Goal: Information Seeking & Learning: Check status

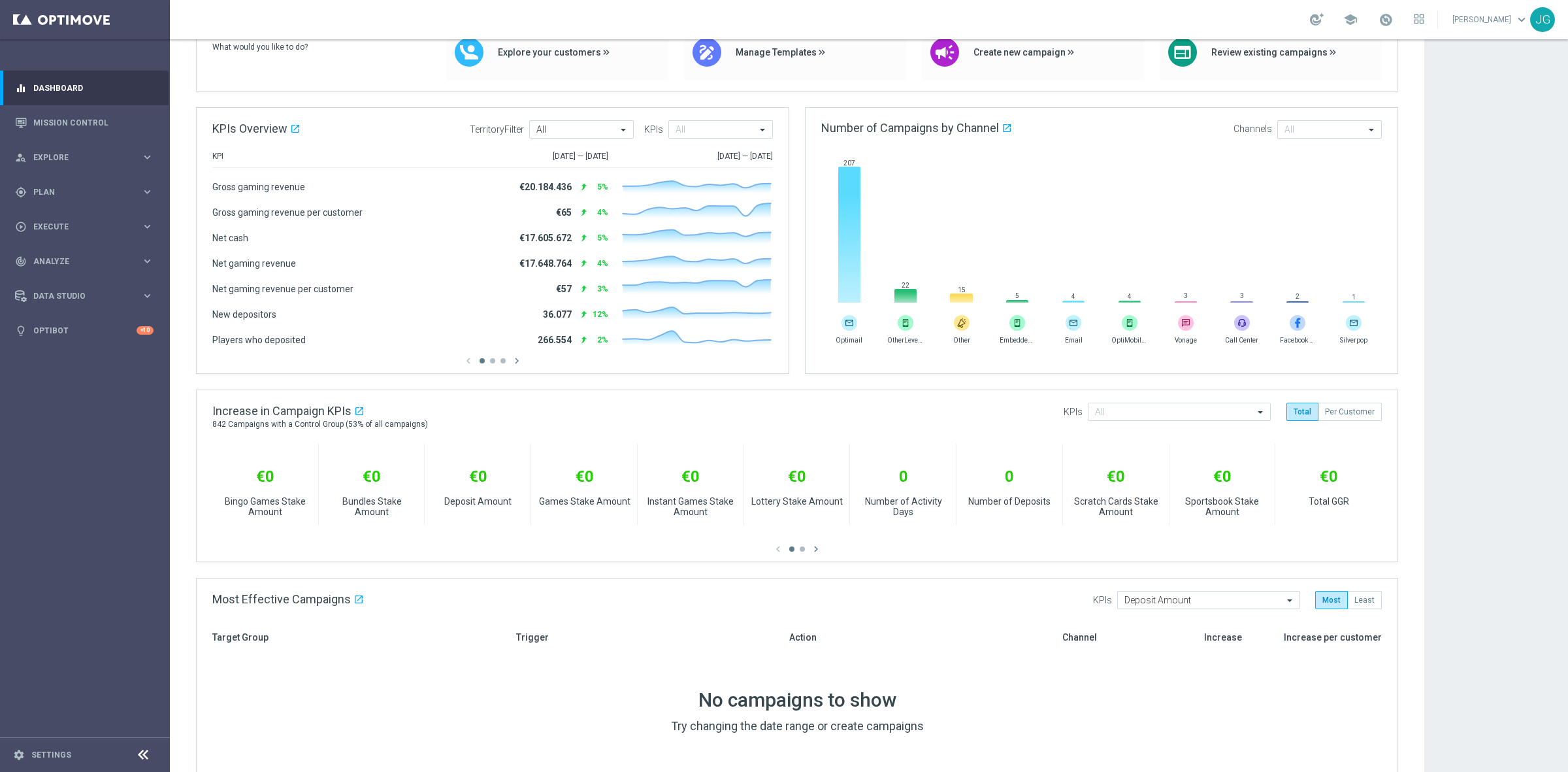
scroll to position [132, 0]
click at [494, 364] on div "chevron_left chevron_right" at bounding box center [493, 361] width 561 height 12
click at [492, 363] on button "button" at bounding box center [493, 361] width 5 height 5
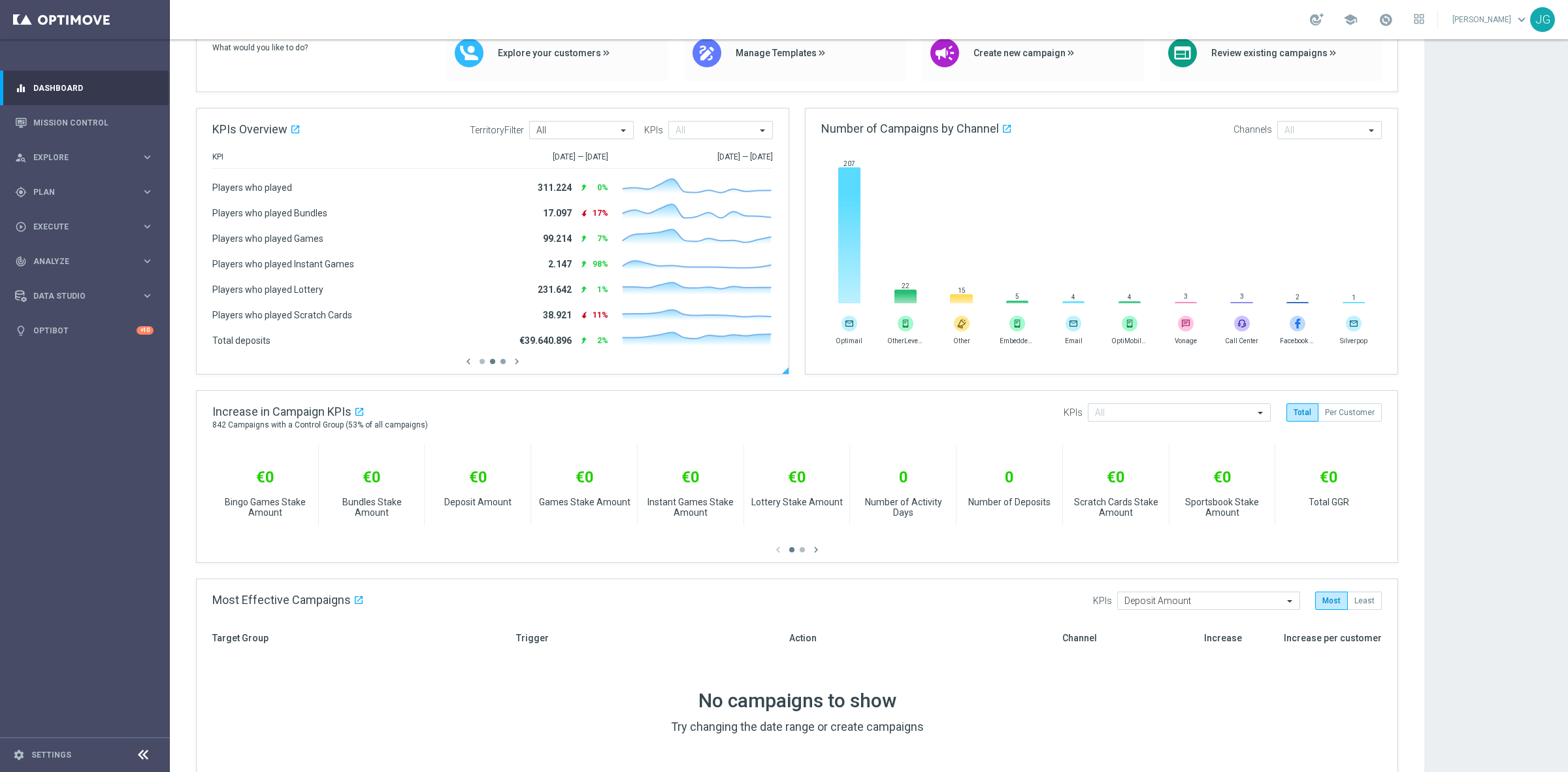
click at [504, 363] on button "button" at bounding box center [503, 361] width 5 height 5
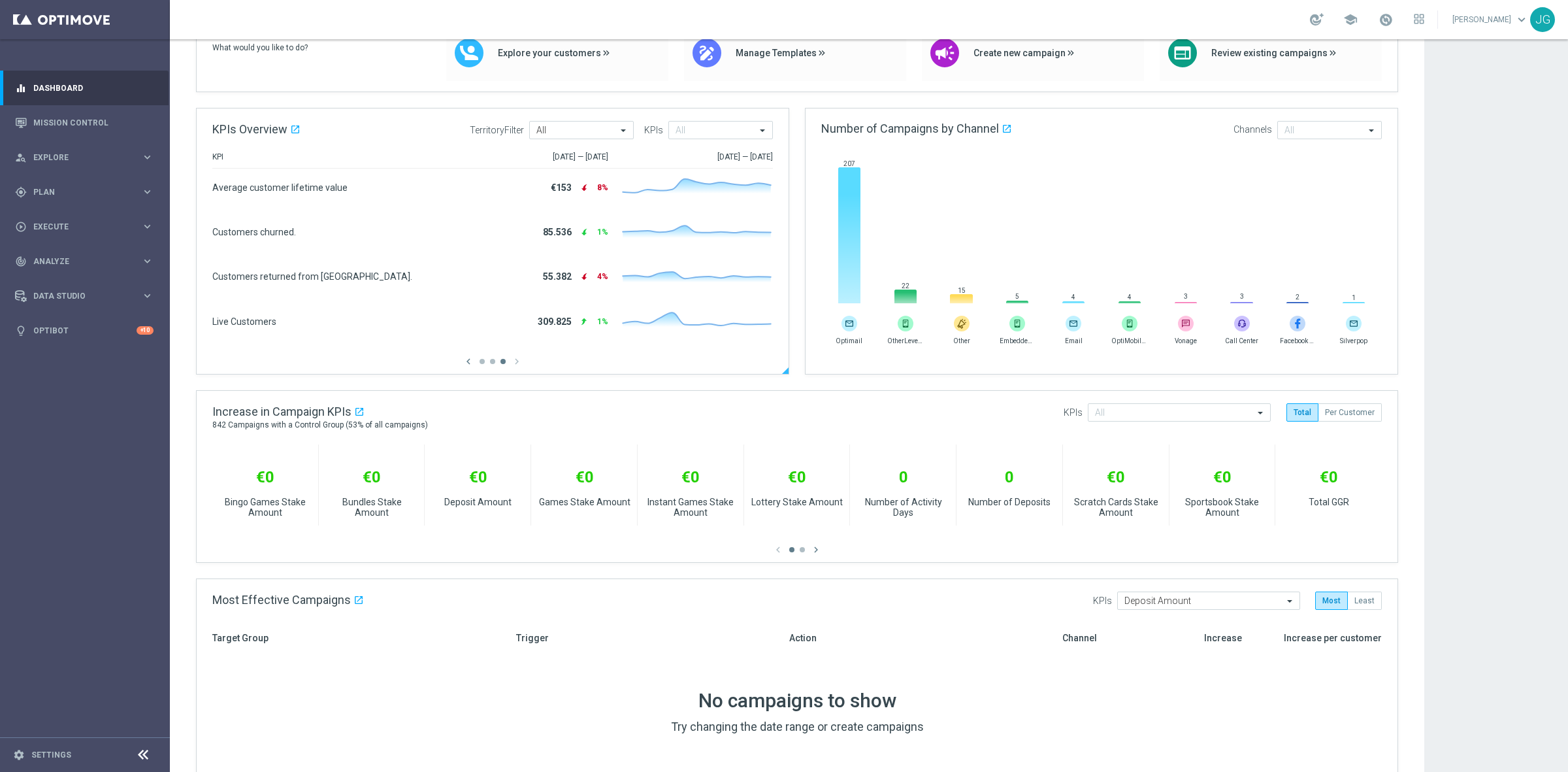
click at [479, 363] on div "chevron_left chevron_right" at bounding box center [493, 361] width 561 height 12
click at [481, 363] on div "chevron_left chevron_right" at bounding box center [493, 361] width 561 height 12
click at [481, 361] on button "button" at bounding box center [482, 361] width 5 height 5
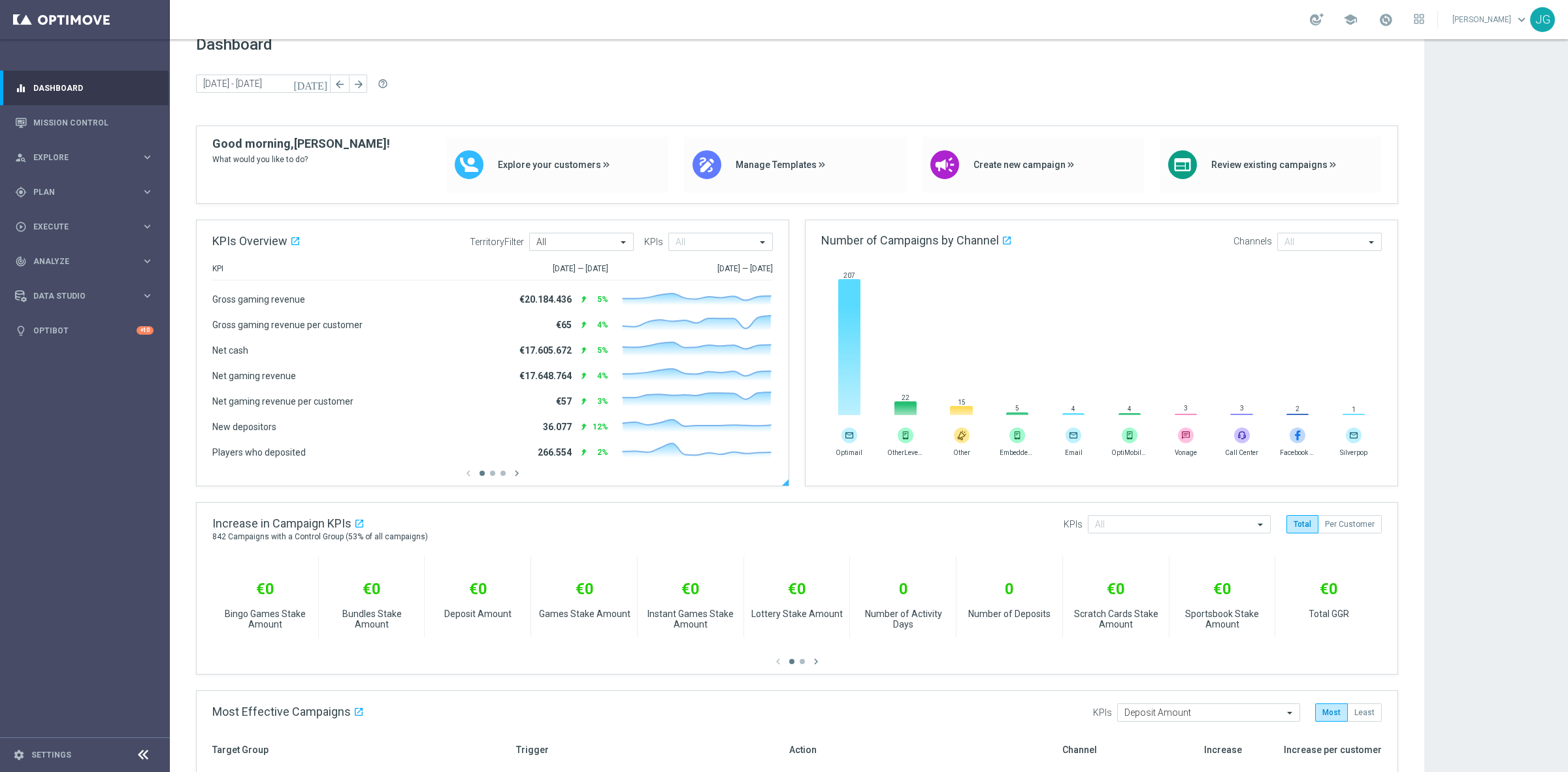
scroll to position [0, 0]
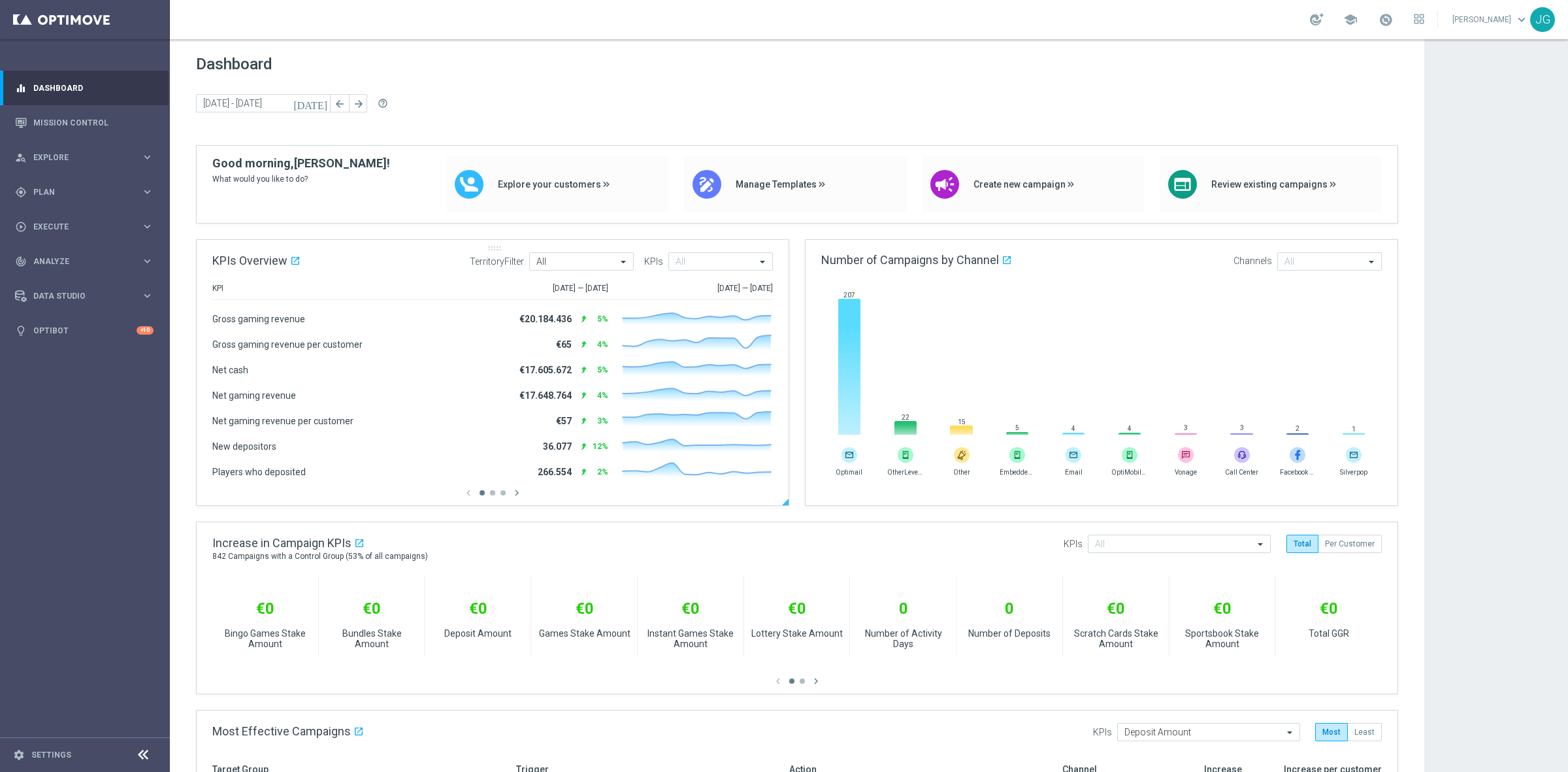
click at [635, 260] on div "TerritoryFilter All All KPIs All" at bounding box center [621, 261] width 303 height 18
click at [617, 264] on span at bounding box center [625, 262] width 16 height 11
click at [566, 357] on div "br" at bounding box center [581, 355] width 90 height 21
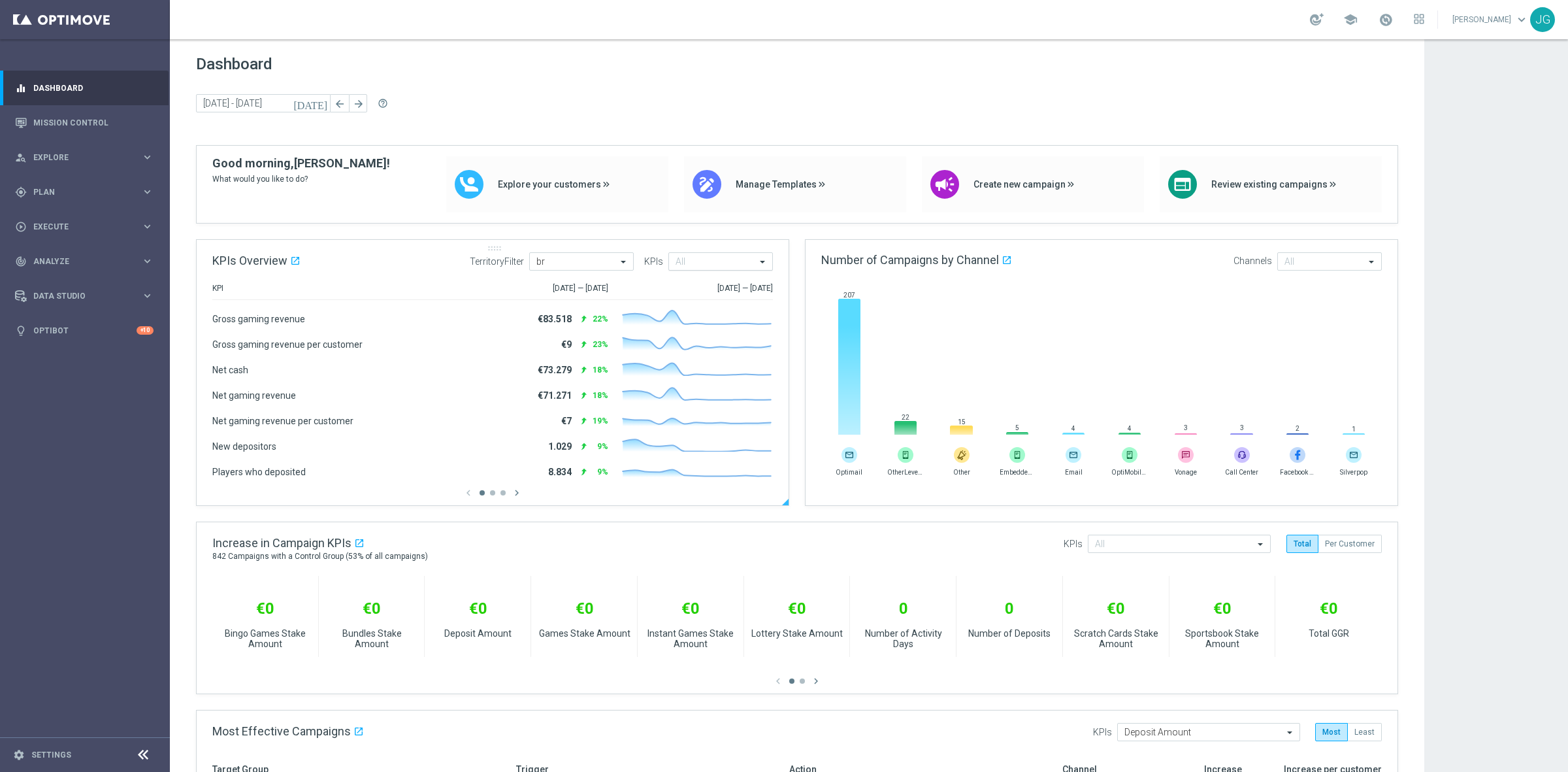
click at [700, 266] on input "text" at bounding box center [716, 262] width 80 height 11
click at [294, 260] on icon "open_in_new" at bounding box center [296, 261] width 11 height 11
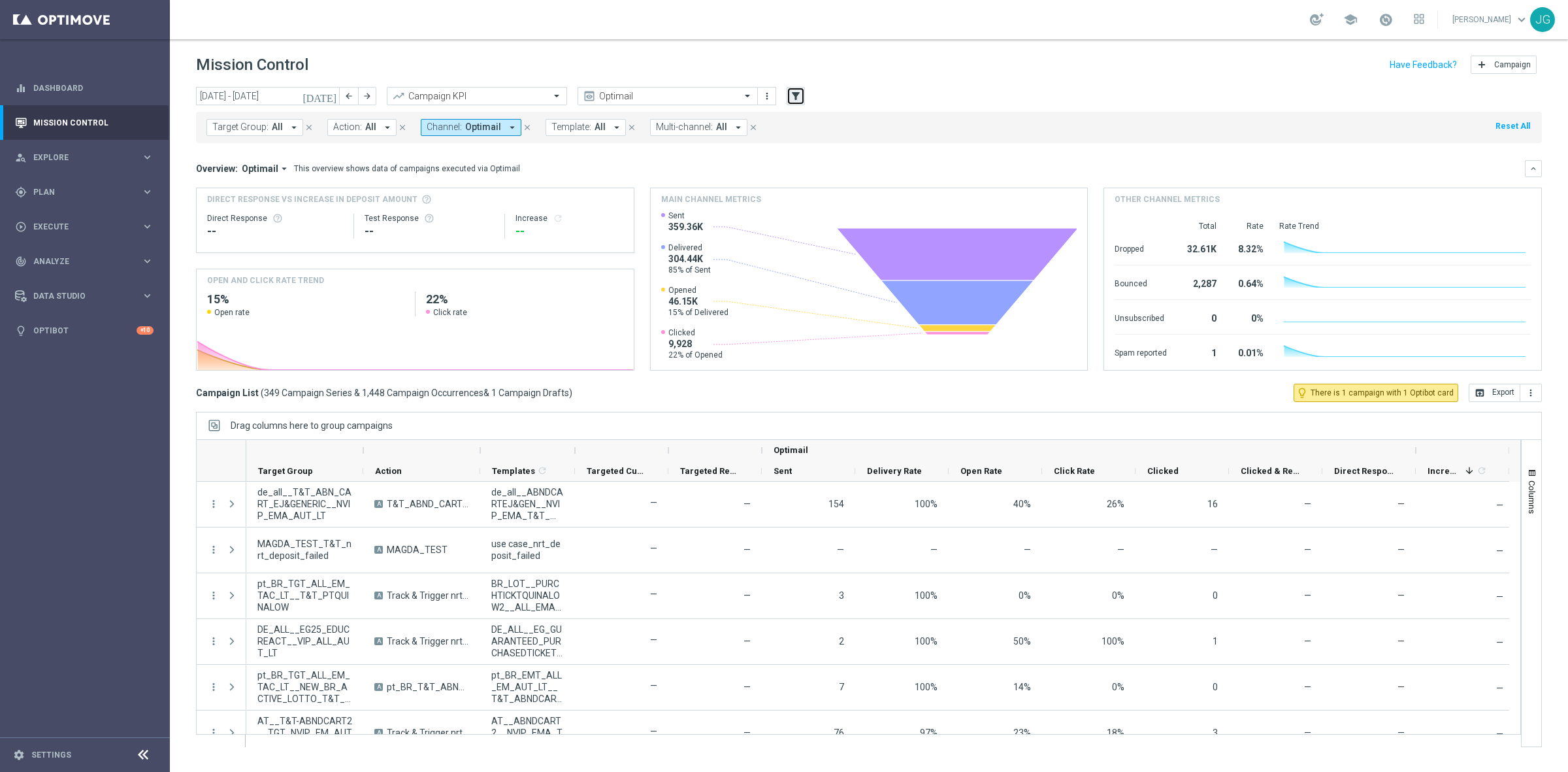
click at [797, 92] on icon "filter_alt" at bounding box center [796, 96] width 12 height 12
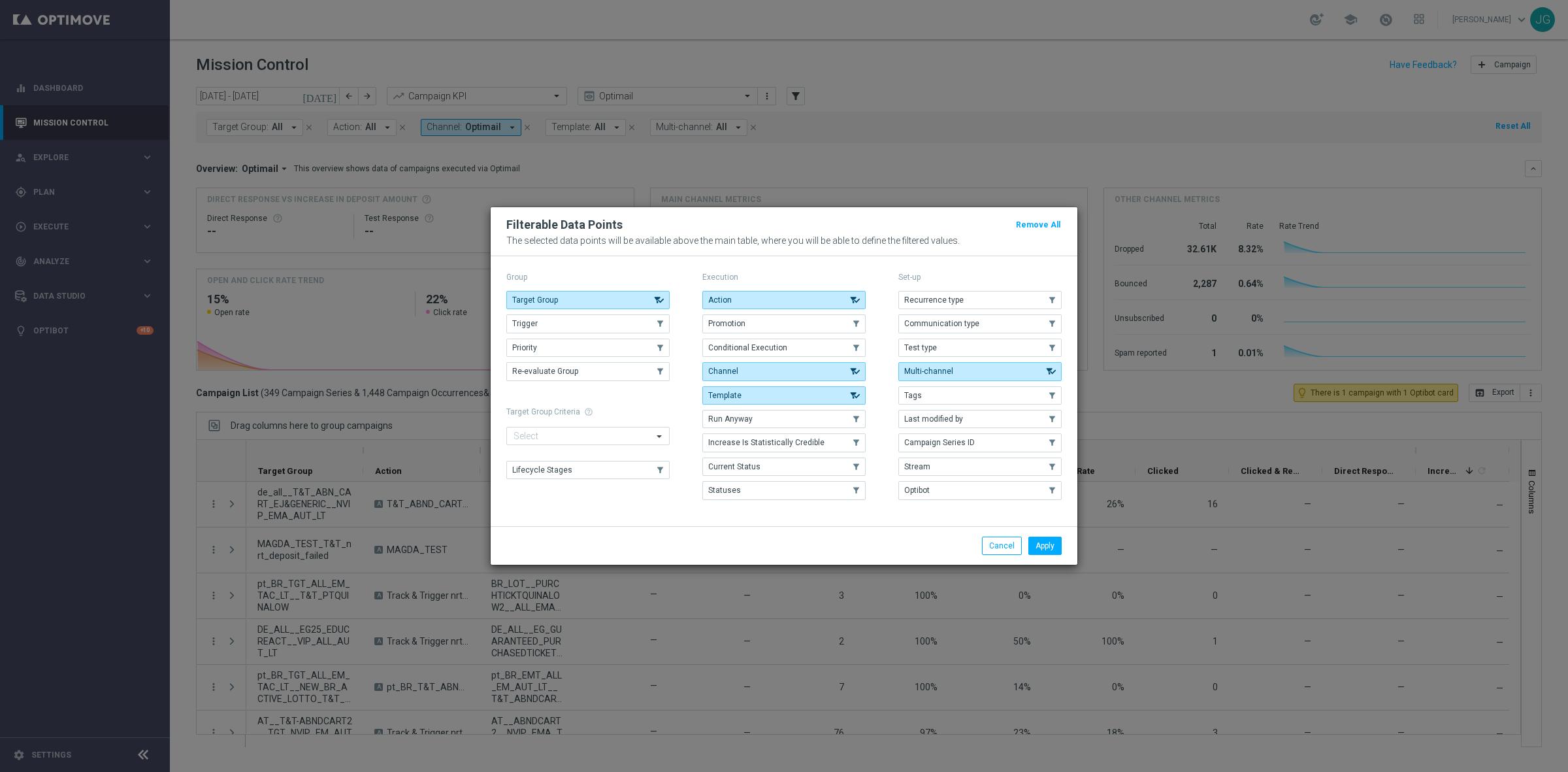
click at [575, 449] on form "Target Group Criteria help_outline Only Target Groups with a selection criteria…" at bounding box center [588, 443] width 164 height 73
click at [579, 440] on input "text" at bounding box center [583, 437] width 139 height 11
click at [541, 488] on label "Territory" at bounding box center [540, 489] width 27 height 8
type input "terr"
click at [526, 511] on div "TerritoryFilter" at bounding box center [587, 510] width 149 height 21
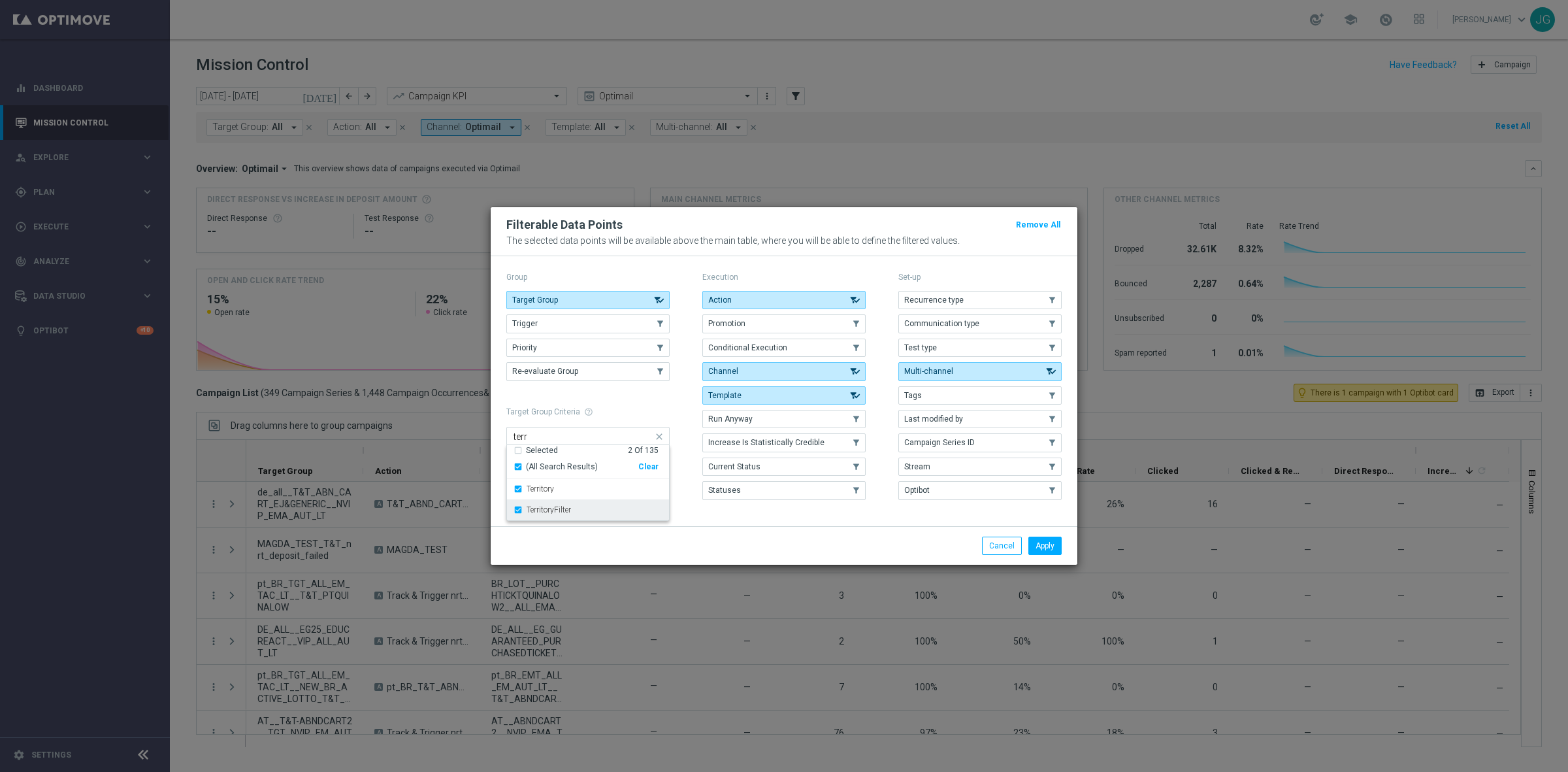
click at [543, 515] on div "TerritoryFilter" at bounding box center [587, 510] width 149 height 21
click at [1052, 551] on button "Apply" at bounding box center [1045, 546] width 33 height 18
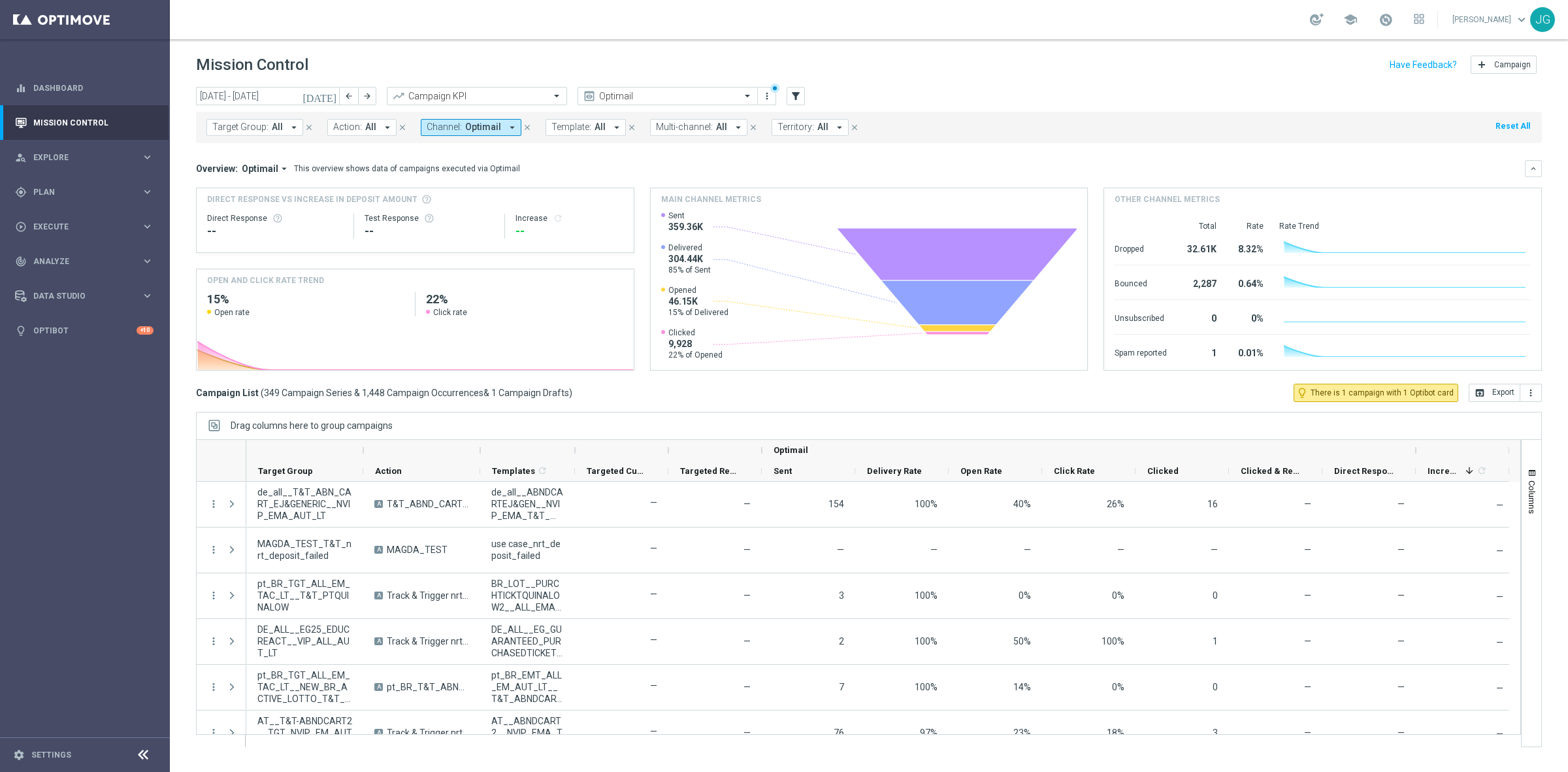
click at [800, 126] on span "Territory:" at bounding box center [796, 127] width 37 height 11
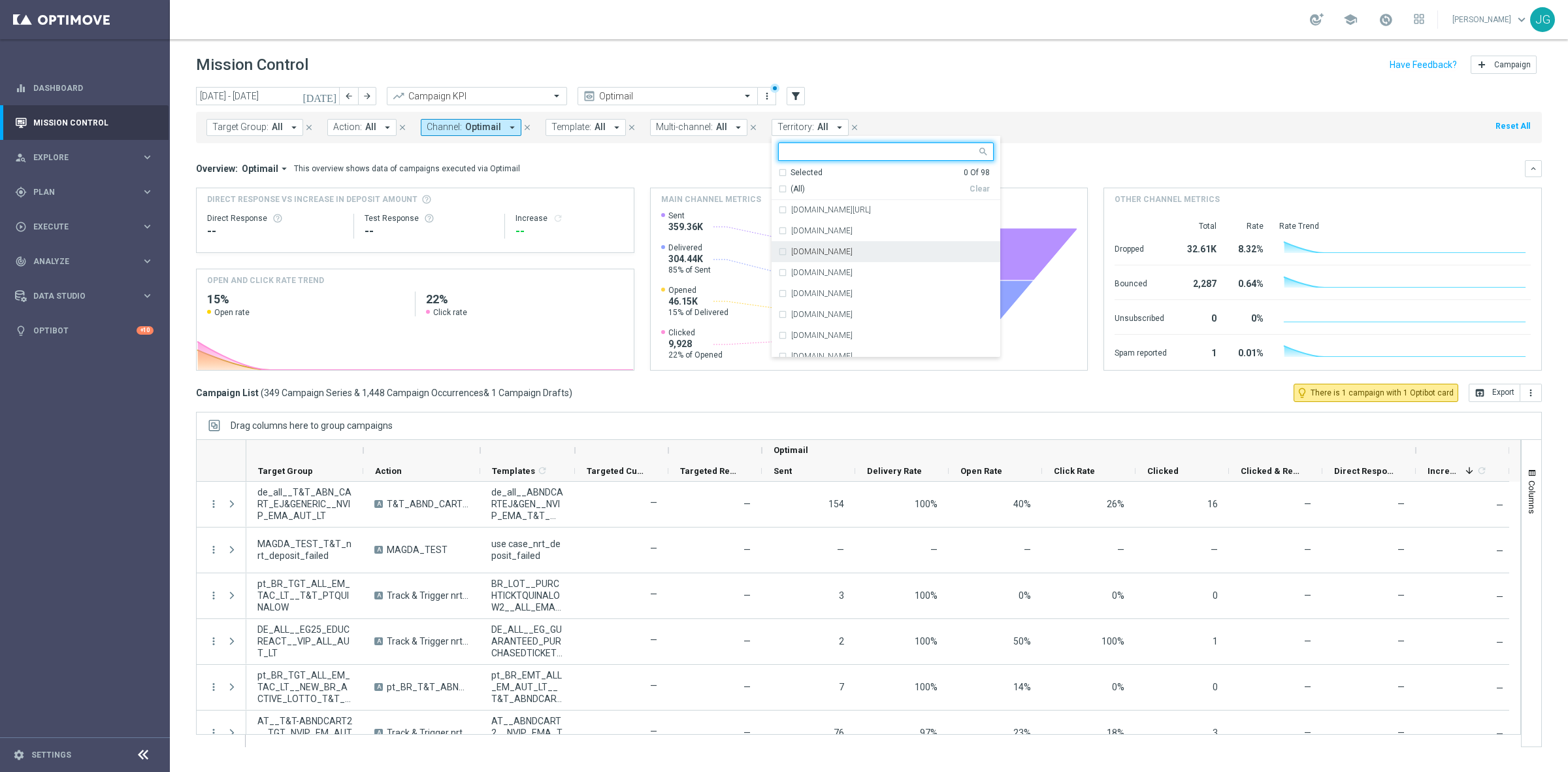
scroll to position [1893, 0]
click at [845, 306] on label "www.sorteonline.bet.br" at bounding box center [822, 305] width 61 height 8
click at [1085, 155] on mini-dashboard "Overview: Optimail arrow_drop_down This overview shows data of campaigns execut…" at bounding box center [869, 263] width 1346 height 240
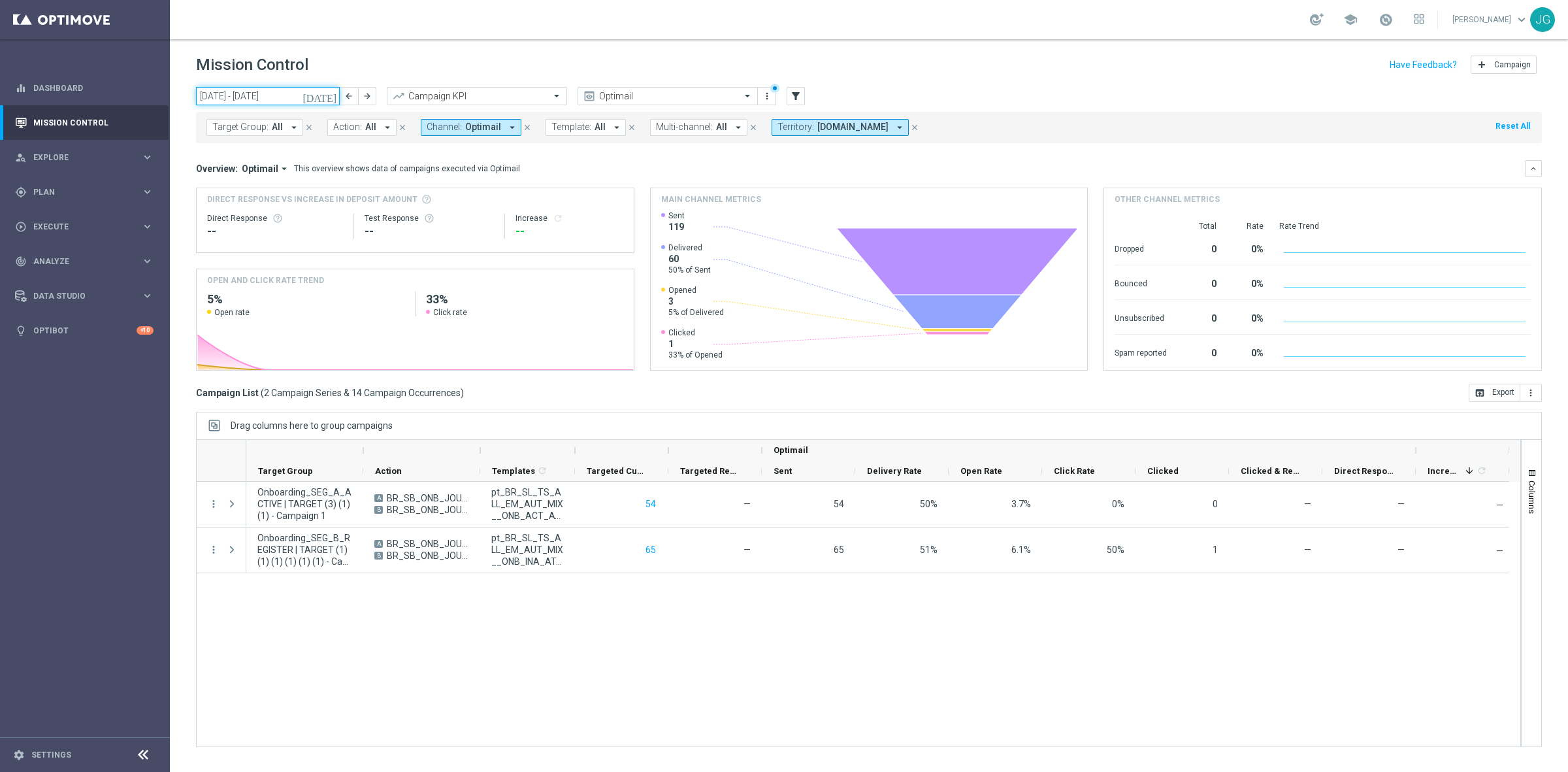
click at [298, 93] on input "22 Sep 2025 - 28 Sep 2025" at bounding box center [268, 95] width 144 height 18
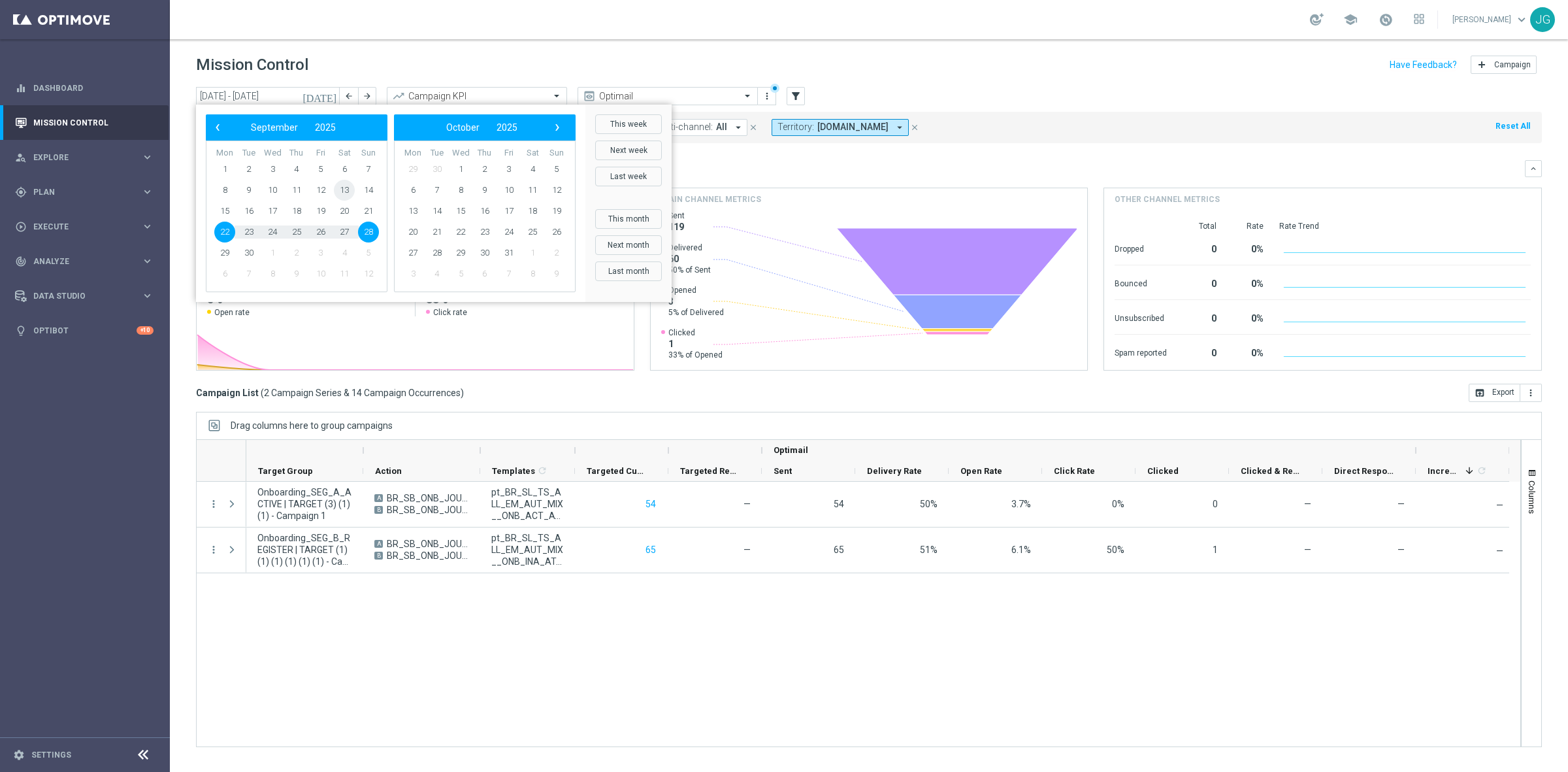
click at [345, 194] on span "13" at bounding box center [344, 190] width 21 height 21
click at [342, 214] on span "20" at bounding box center [344, 210] width 21 height 21
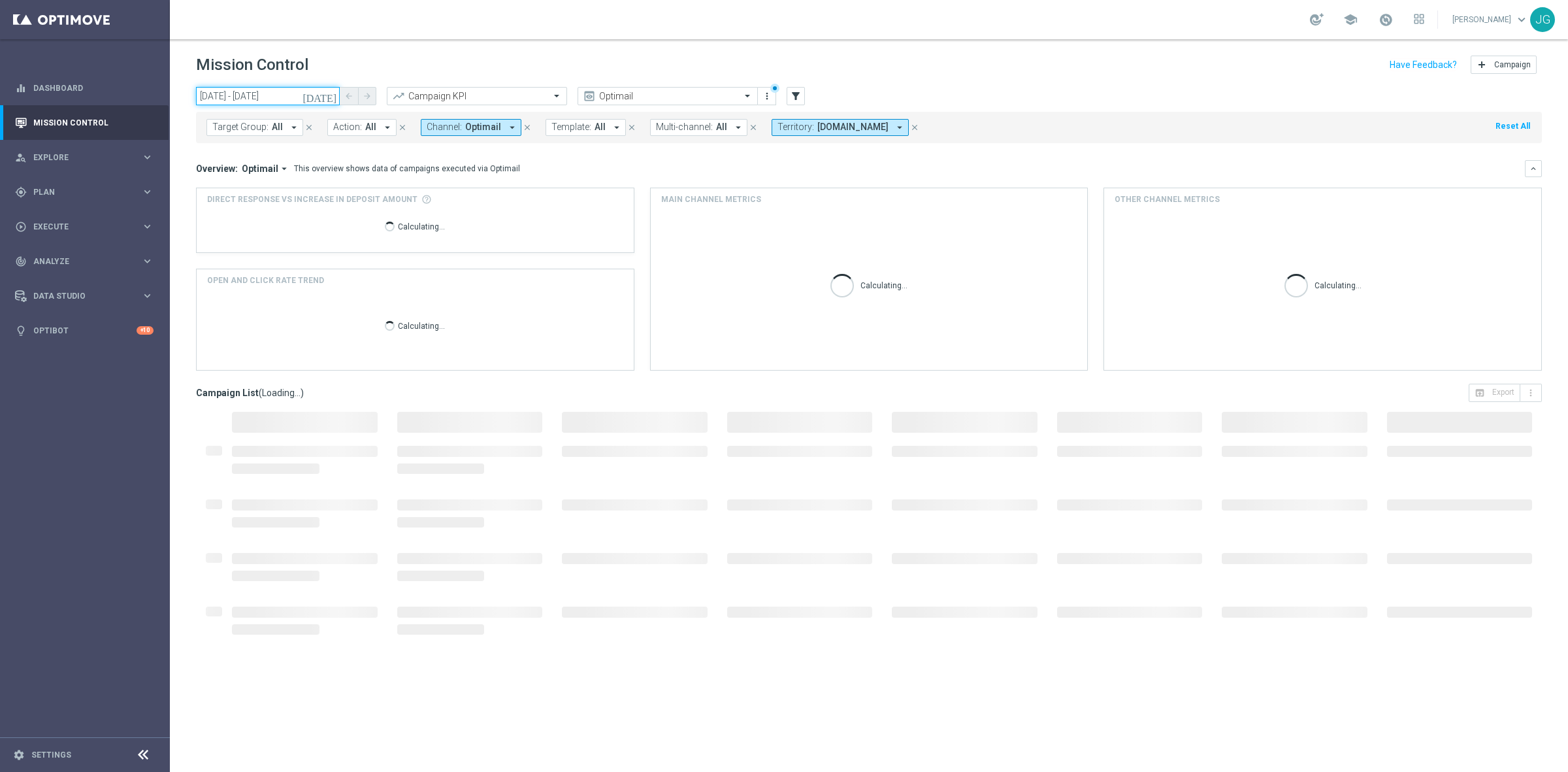
click at [278, 95] on input "13 Sep 2025 - 20 Sep 2025" at bounding box center [268, 95] width 144 height 18
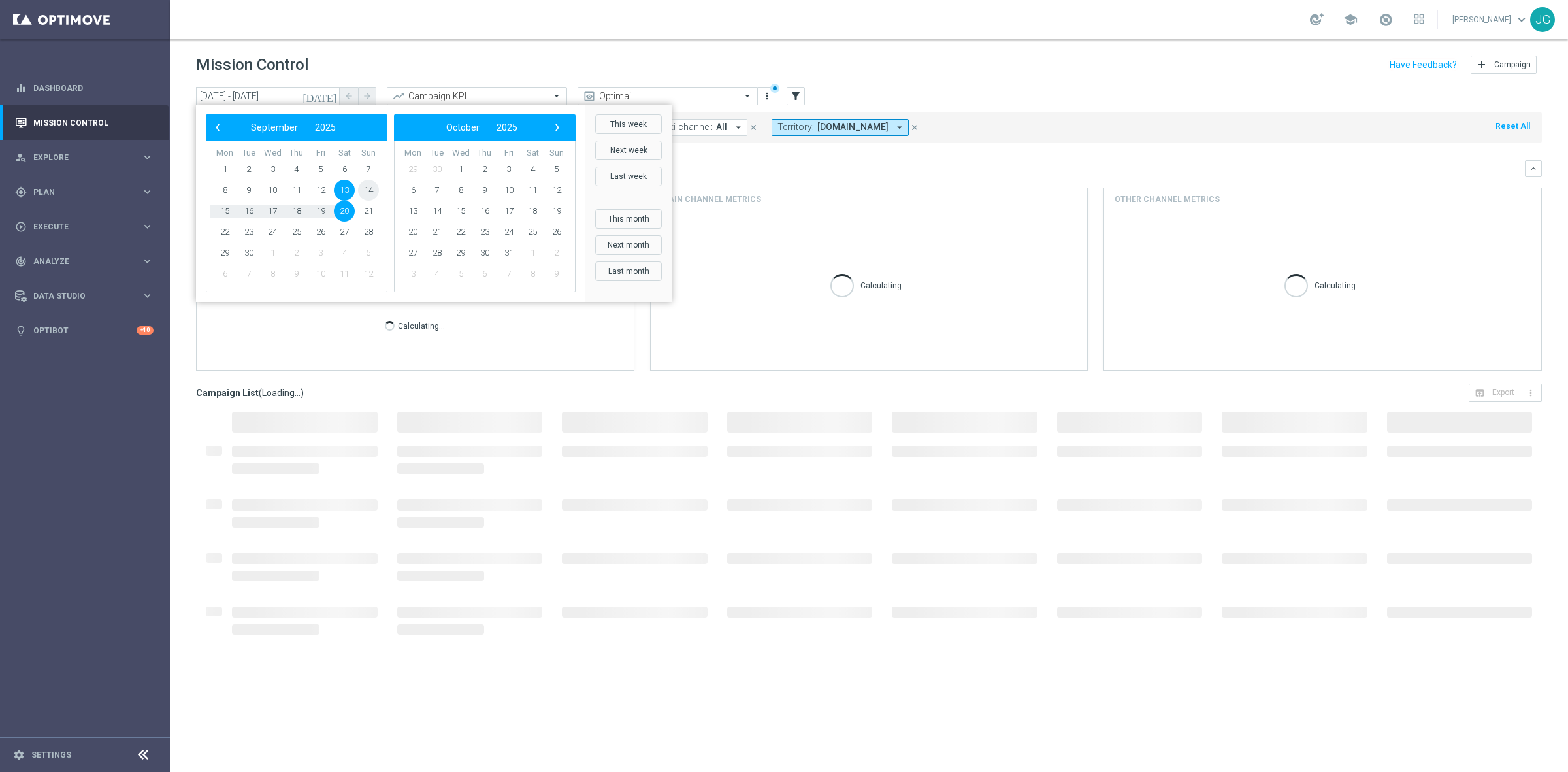
click at [367, 194] on span "14" at bounding box center [368, 190] width 21 height 21
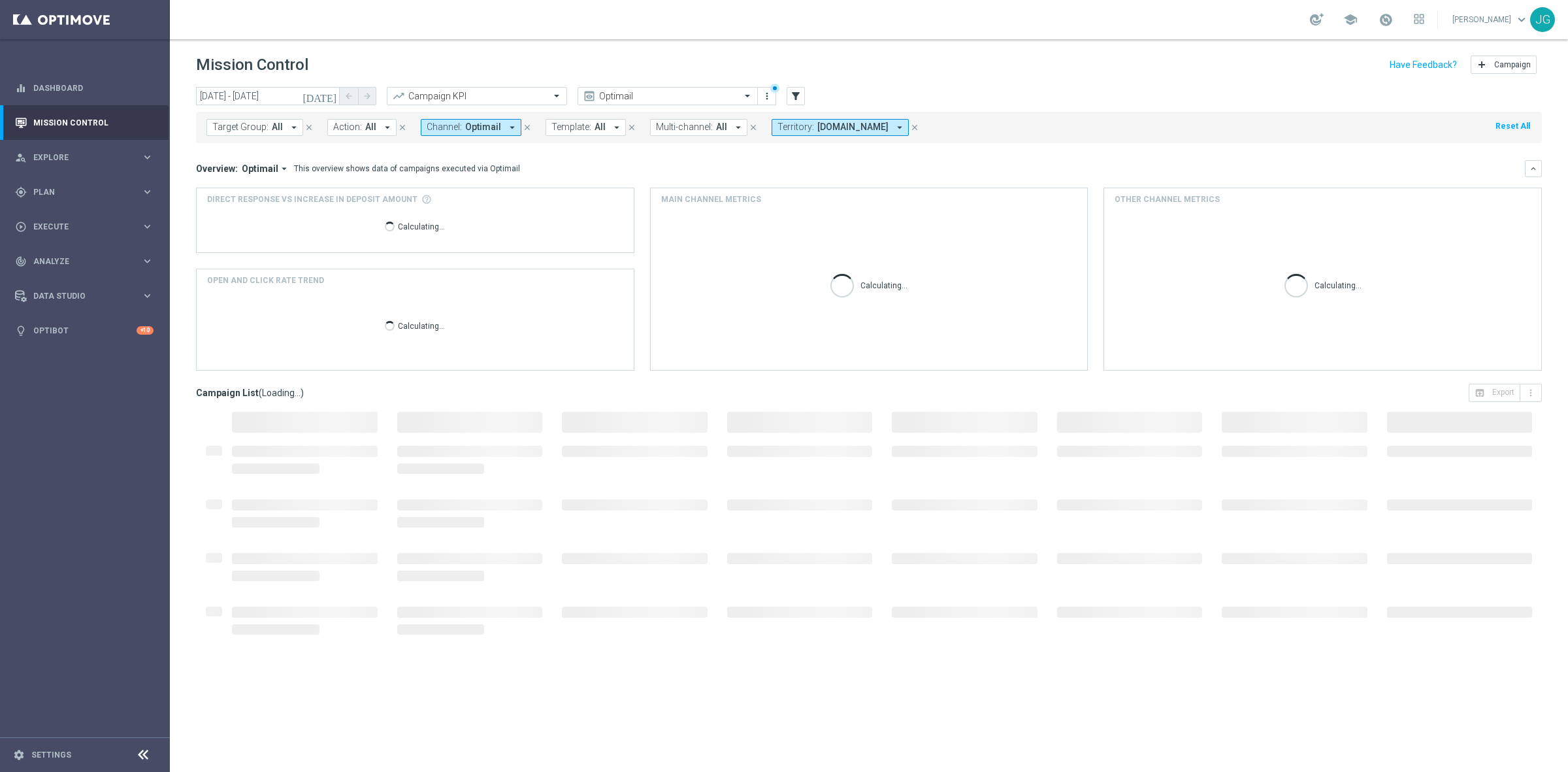
type input "14 Sep 2025 - 20 Sep 2025"
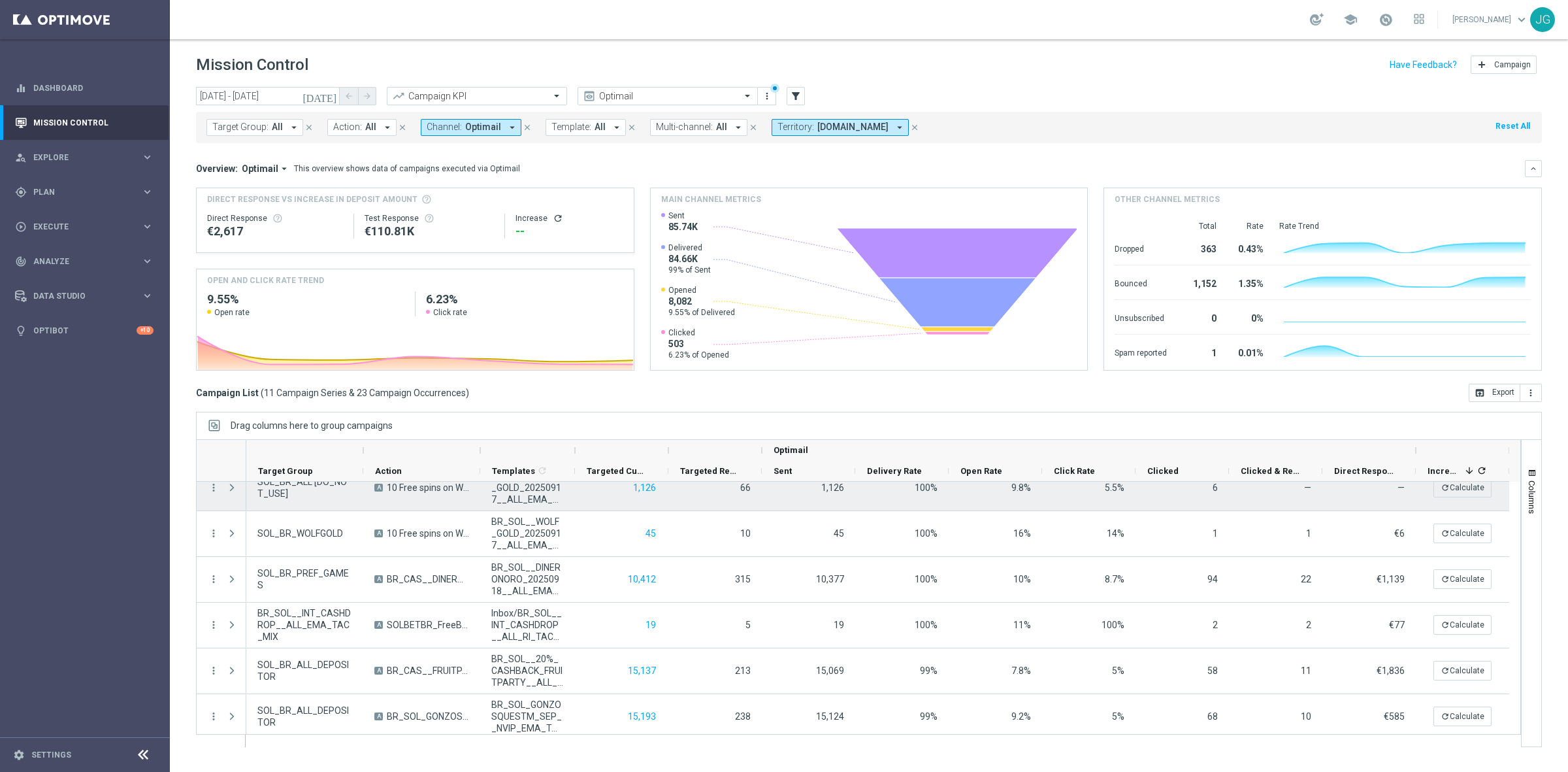
scroll to position [252, 0]
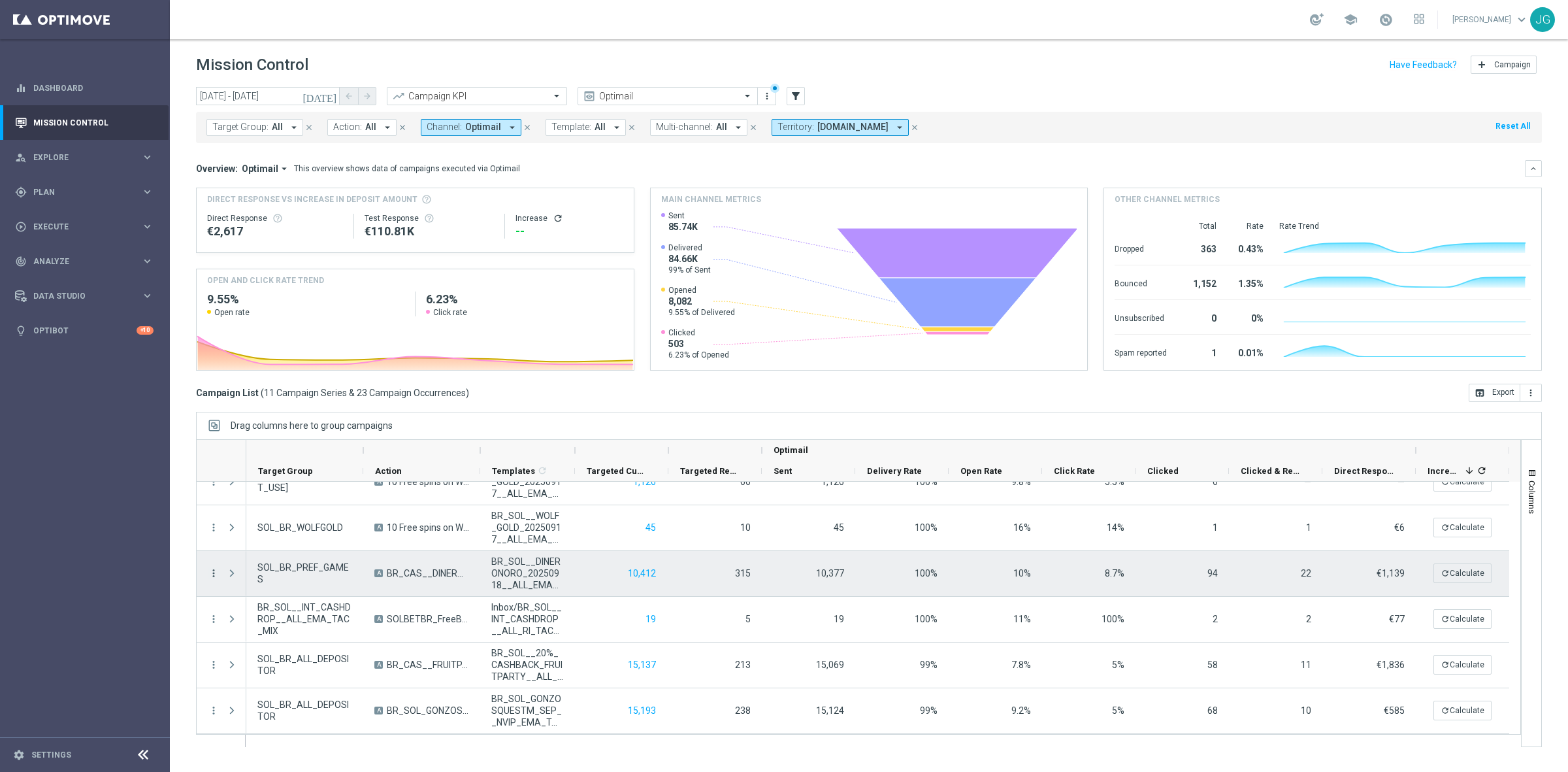
click at [214, 572] on icon "more_vert" at bounding box center [214, 574] width 12 height 12
click at [344, 583] on div "Campaign Details" at bounding box center [300, 581] width 121 height 9
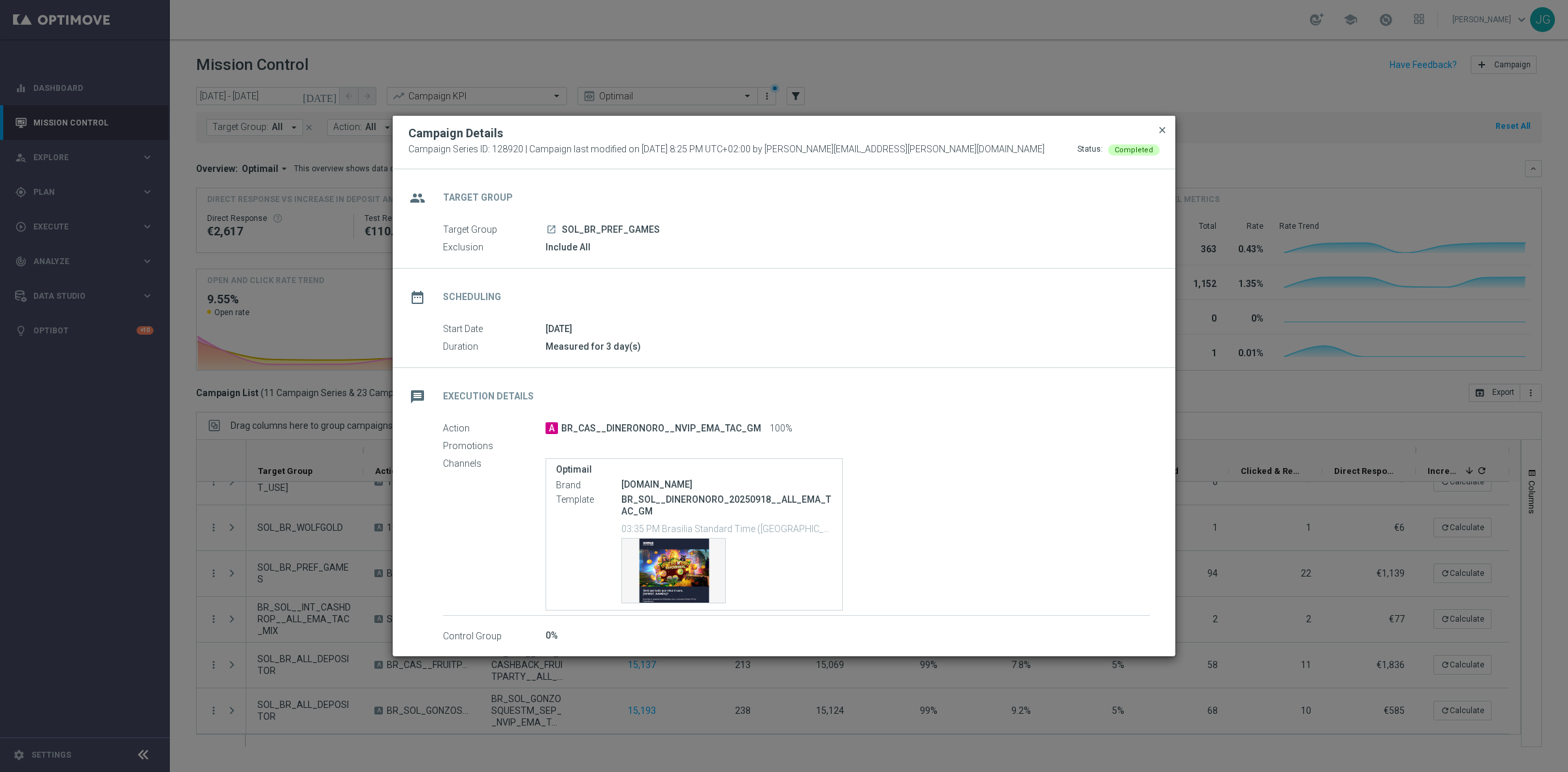
click at [1161, 126] on span "close" at bounding box center [1162, 130] width 11 height 11
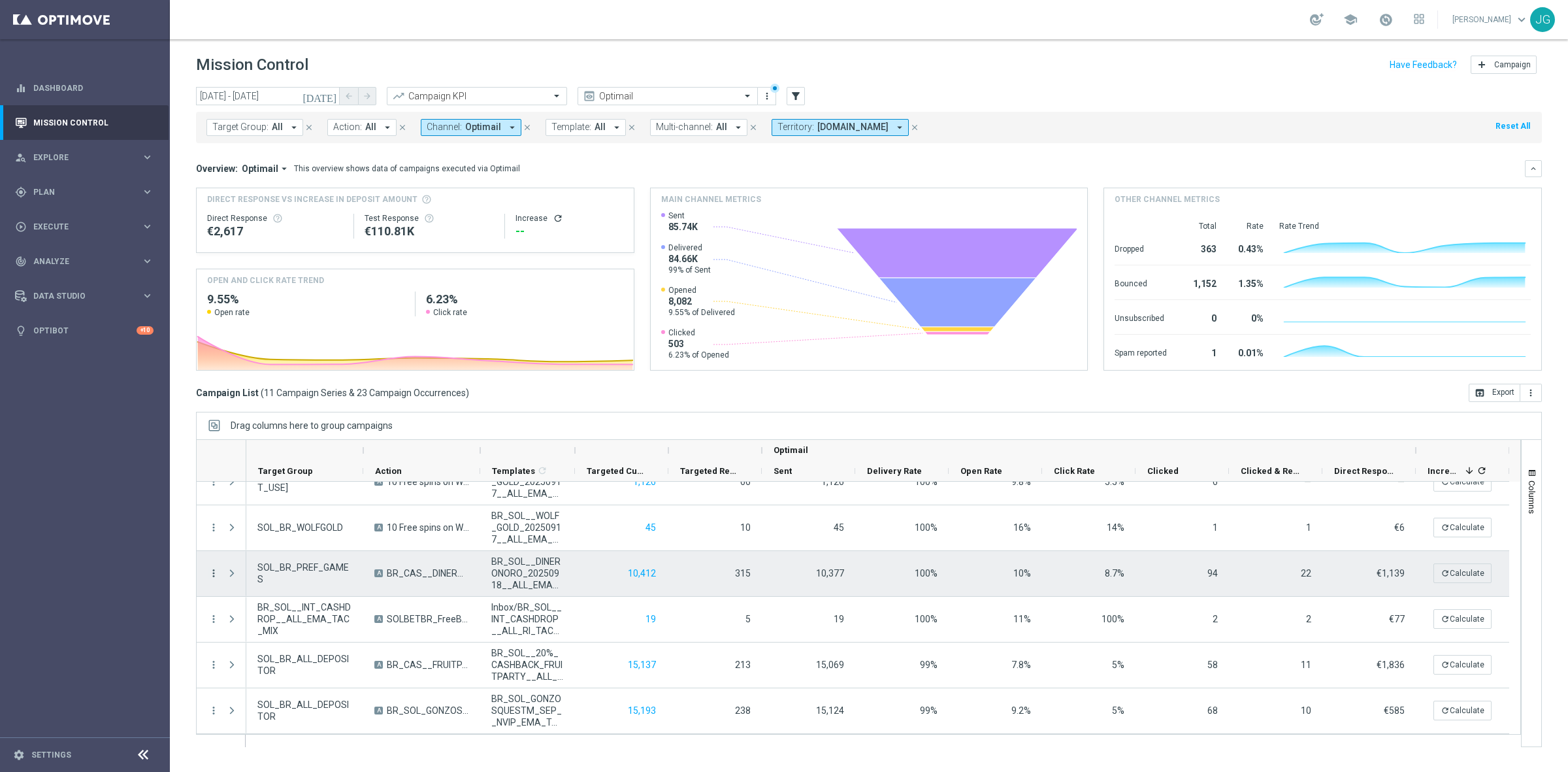
click at [212, 573] on icon "more_vert" at bounding box center [214, 574] width 12 height 12
click at [292, 606] on div "show_chart Campaign Metrics" at bounding box center [293, 600] width 147 height 18
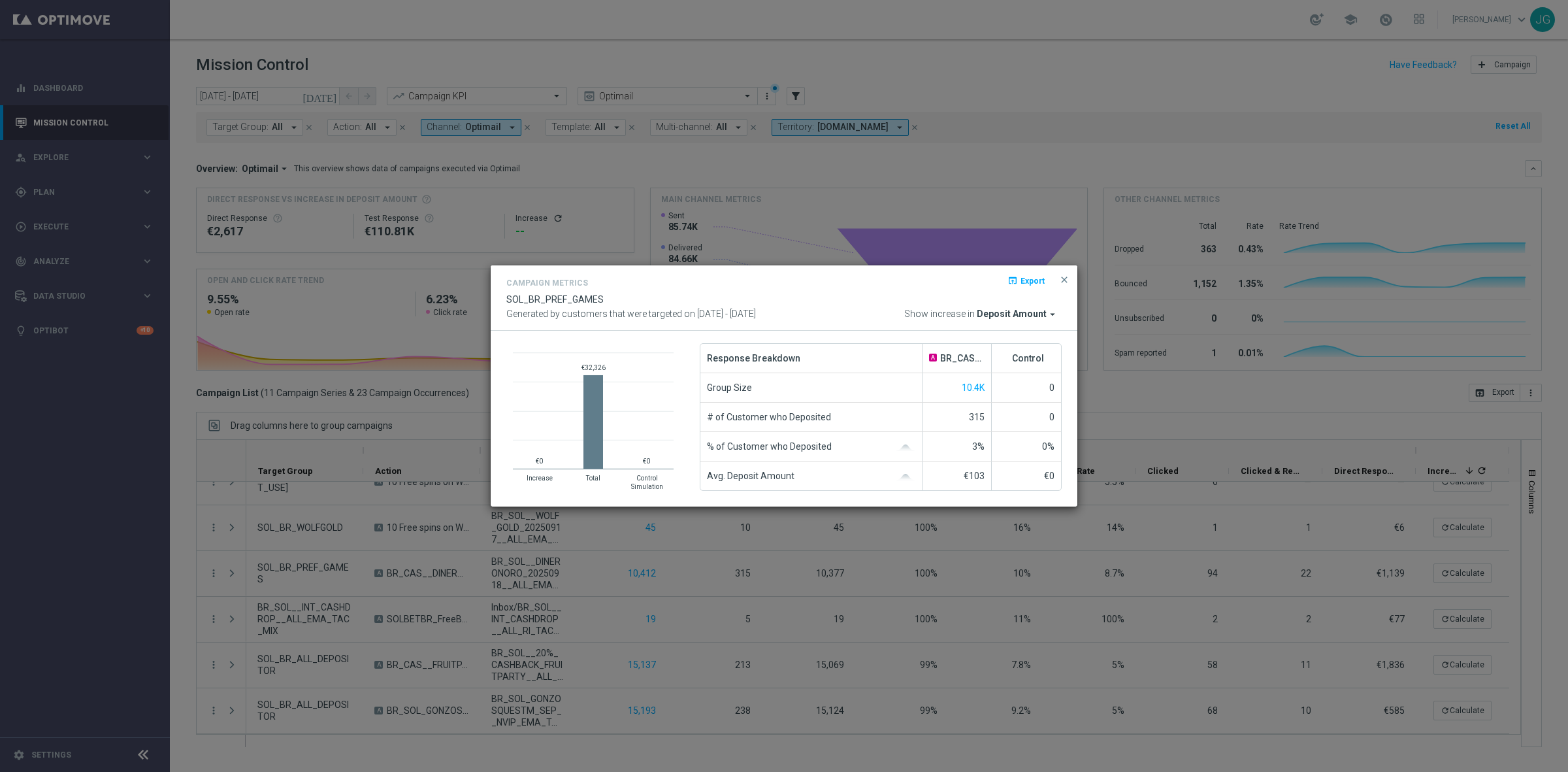
click at [1031, 319] on span "Deposit Amount" at bounding box center [1011, 315] width 70 height 12
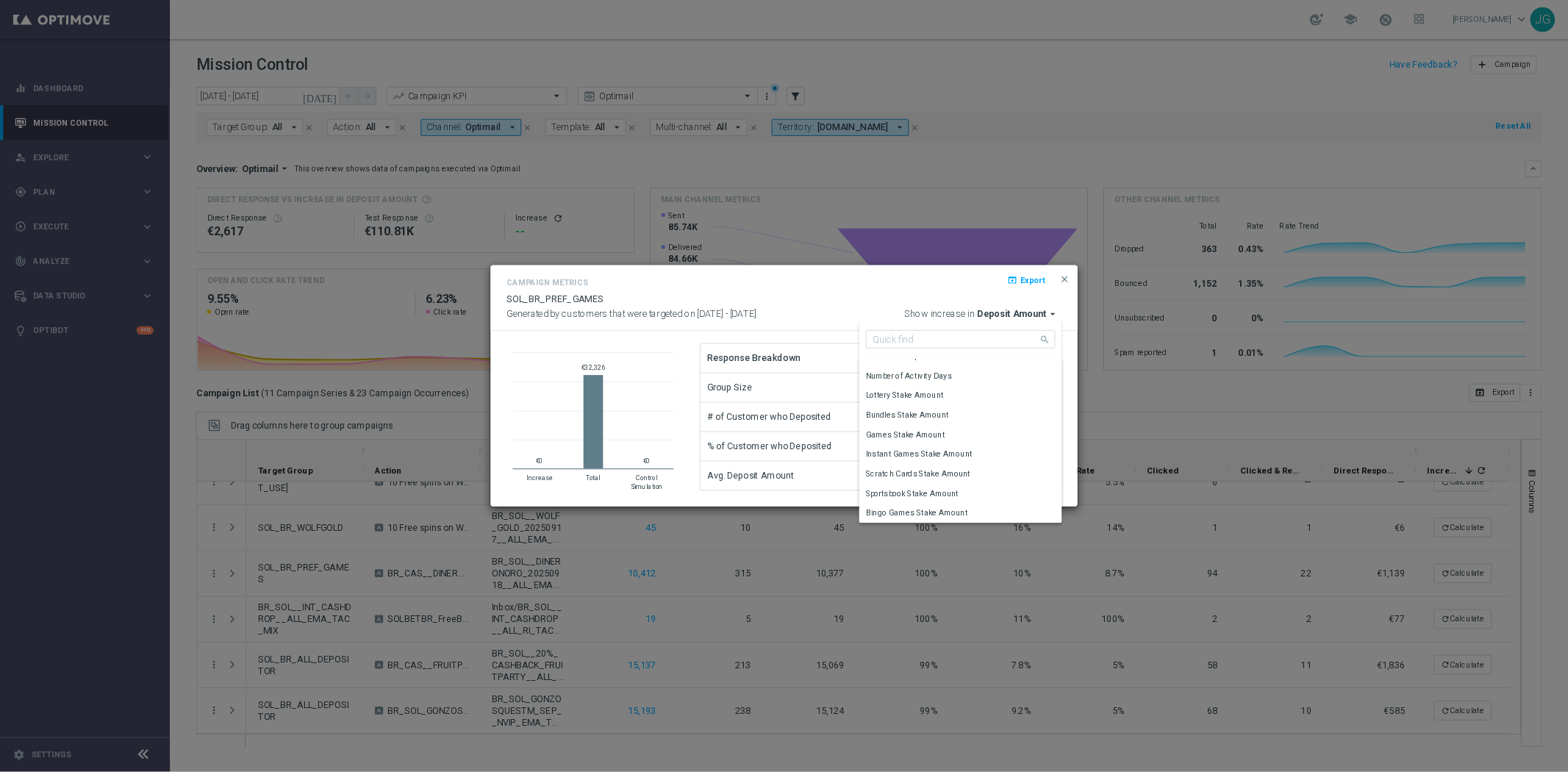
scroll to position [0, 0]
click at [1078, 562] on div "Games Stake Amount" at bounding box center [1074, 568] width 216 height 20
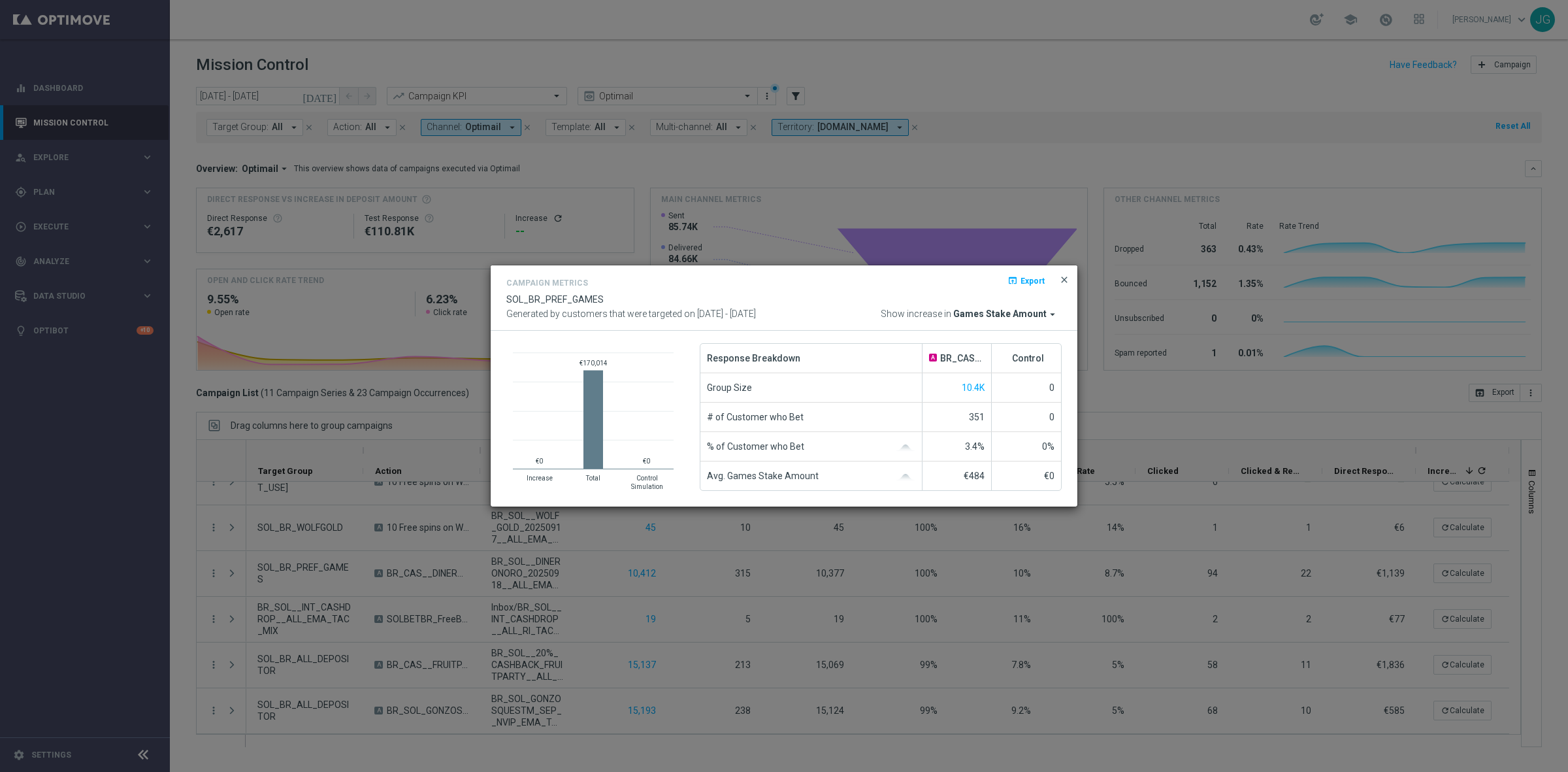
click at [1065, 275] on span "close" at bounding box center [1065, 280] width 11 height 11
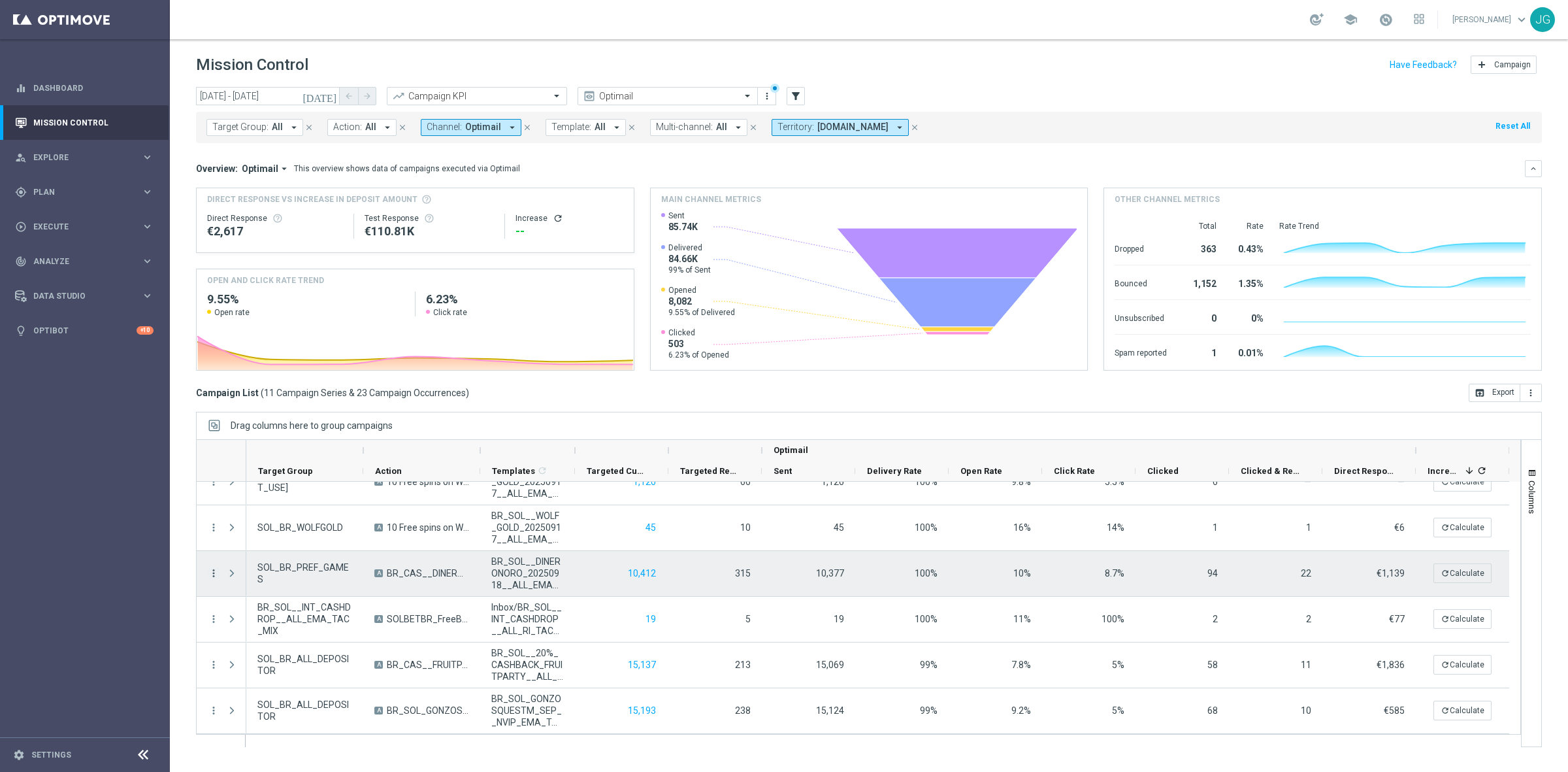
click at [210, 574] on icon "more_vert" at bounding box center [214, 574] width 12 height 12
click at [307, 652] on span "Go to Campaign Analysis" at bounding box center [286, 654] width 93 height 9
click at [209, 572] on icon "more_vert" at bounding box center [214, 574] width 12 height 12
click at [302, 603] on span "Campaign Metrics" at bounding box center [273, 600] width 68 height 9
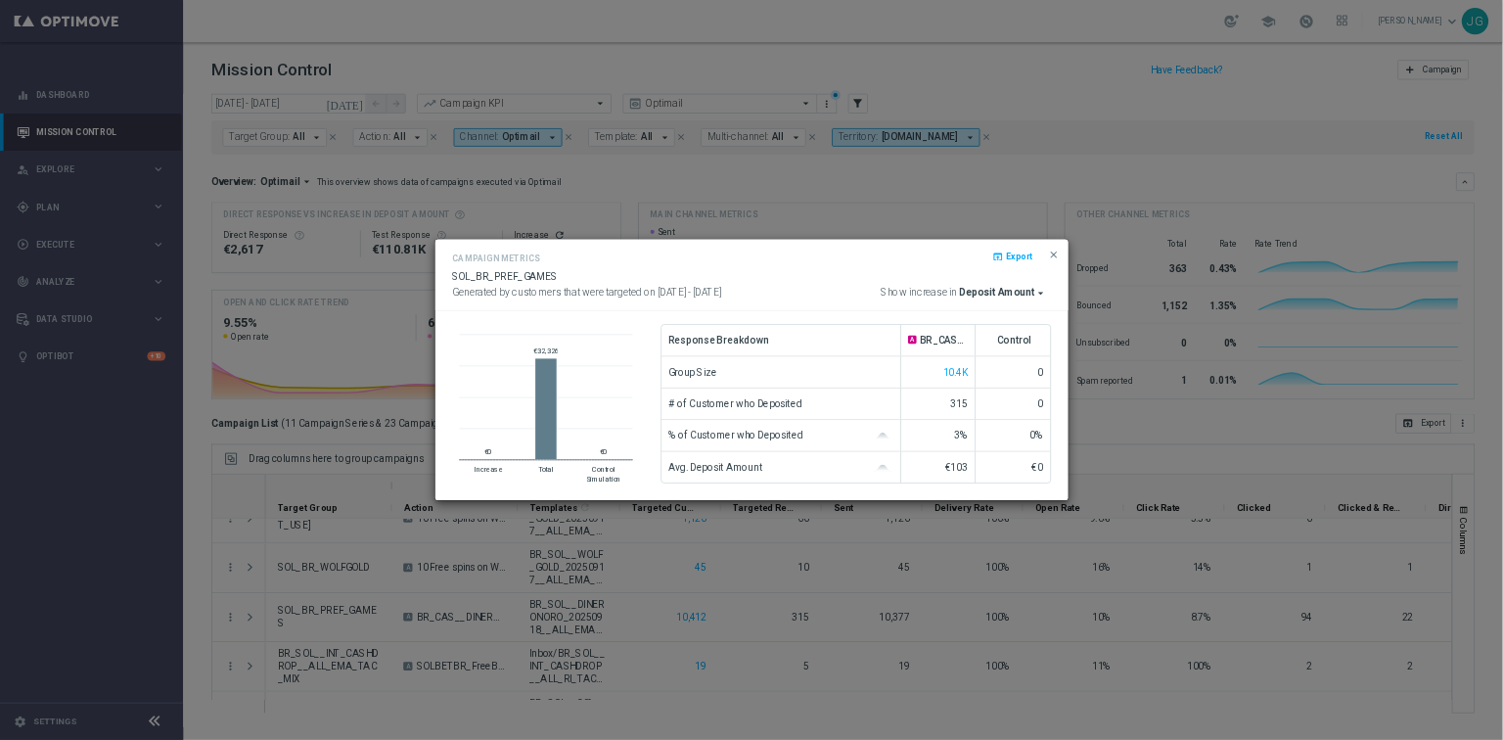
scroll to position [378, 0]
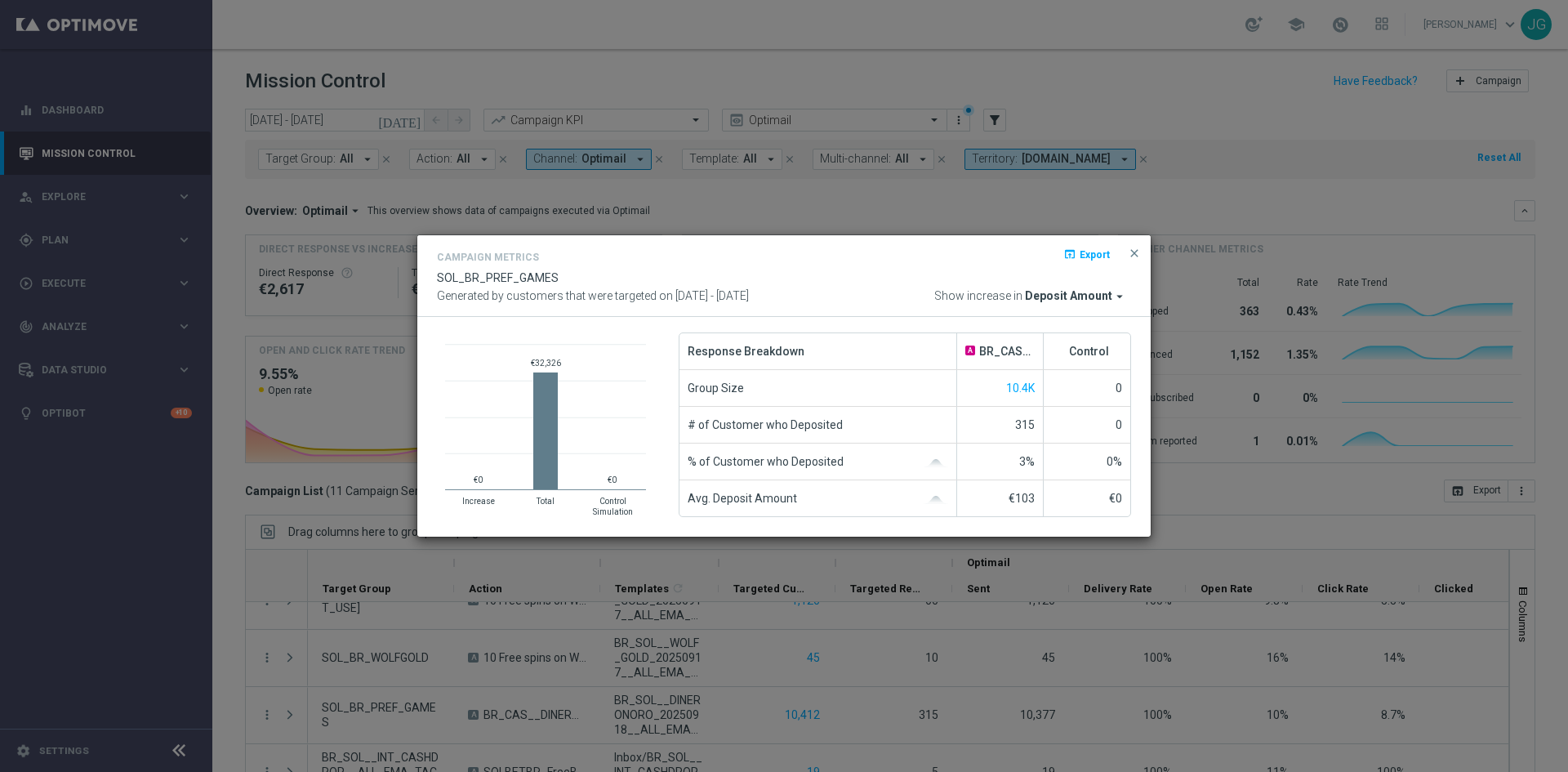
click at [1105, 289] on span "Deposit Amount" at bounding box center [1068, 296] width 88 height 15
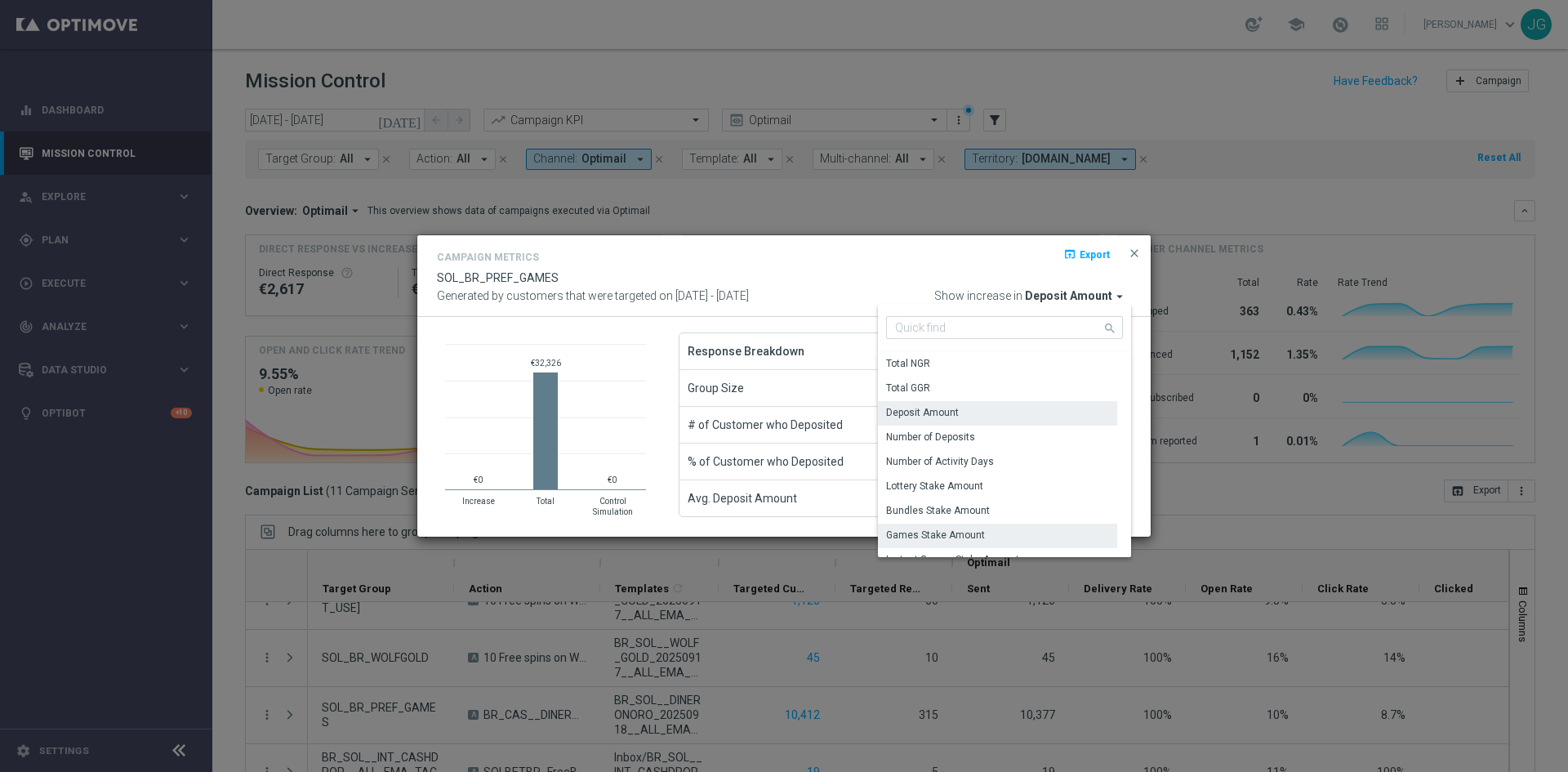
click at [962, 537] on div "Games Stake Amount" at bounding box center [935, 535] width 98 height 15
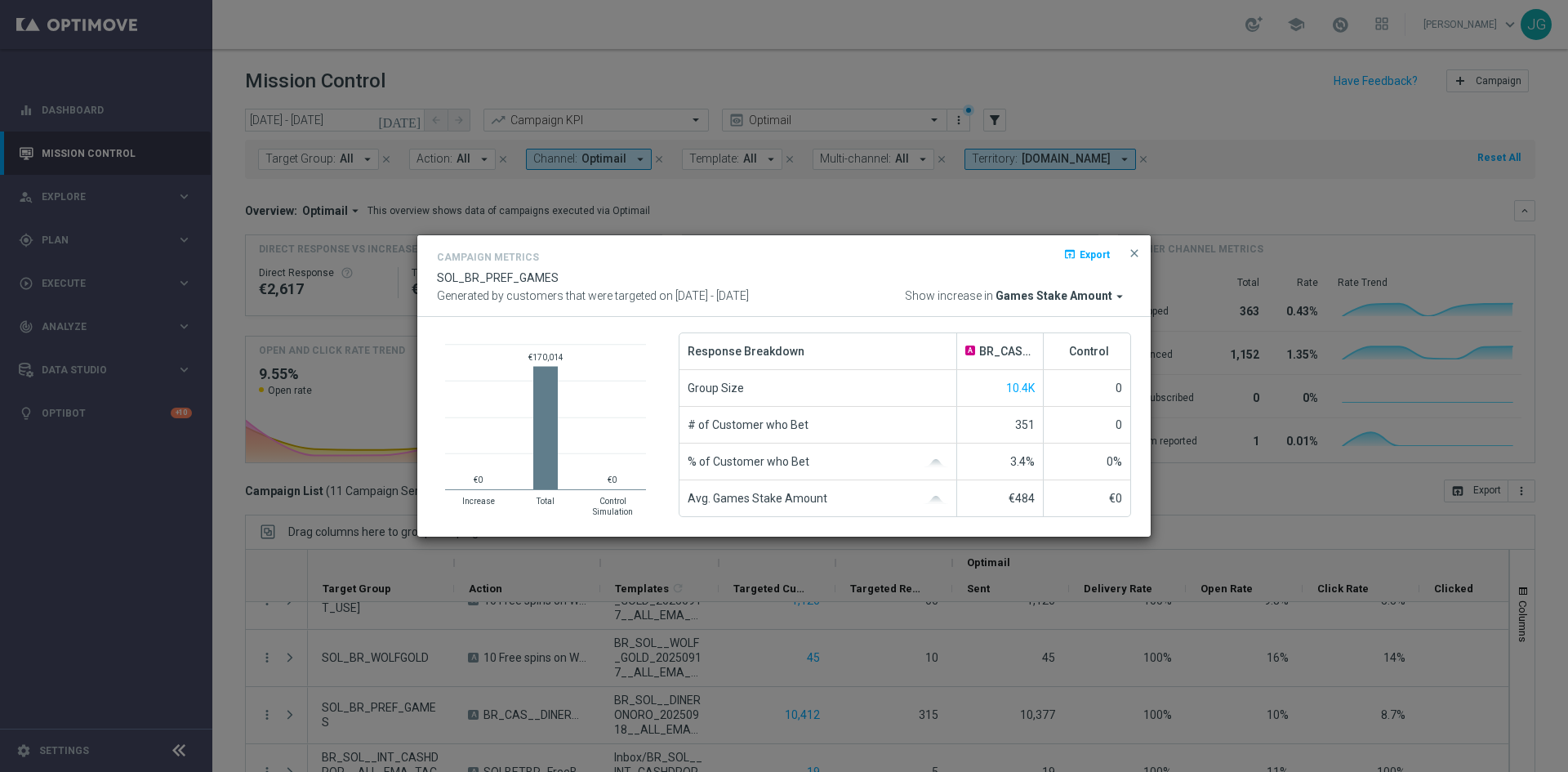
click at [1050, 290] on span "Games Stake Amount" at bounding box center [1054, 296] width 117 height 15
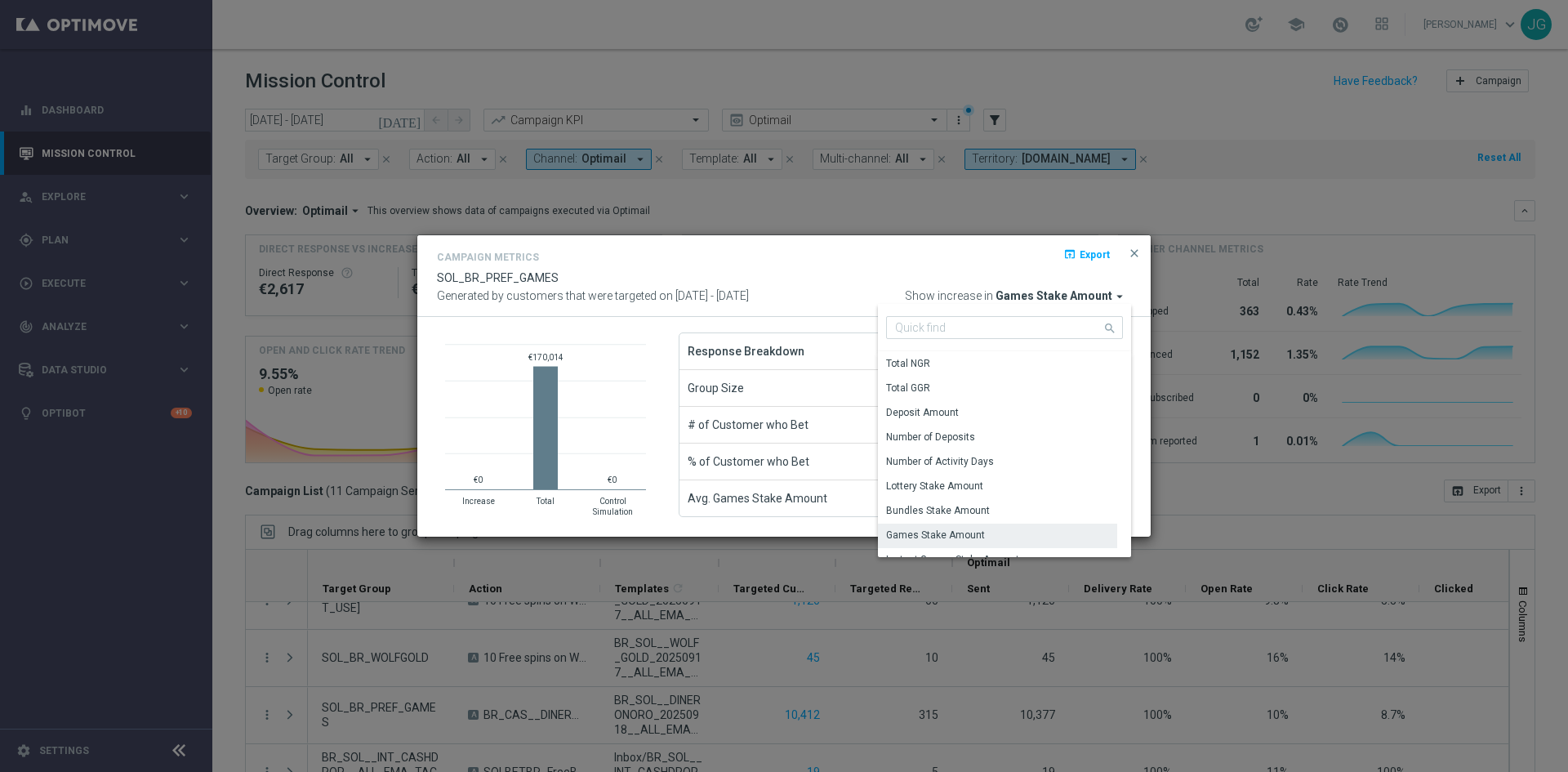
click at [948, 272] on div "Campaign Metrics open_in_browser Export SOL_BR_PREF_GAMES Generated by customer…" at bounding box center [784, 276] width 694 height 58
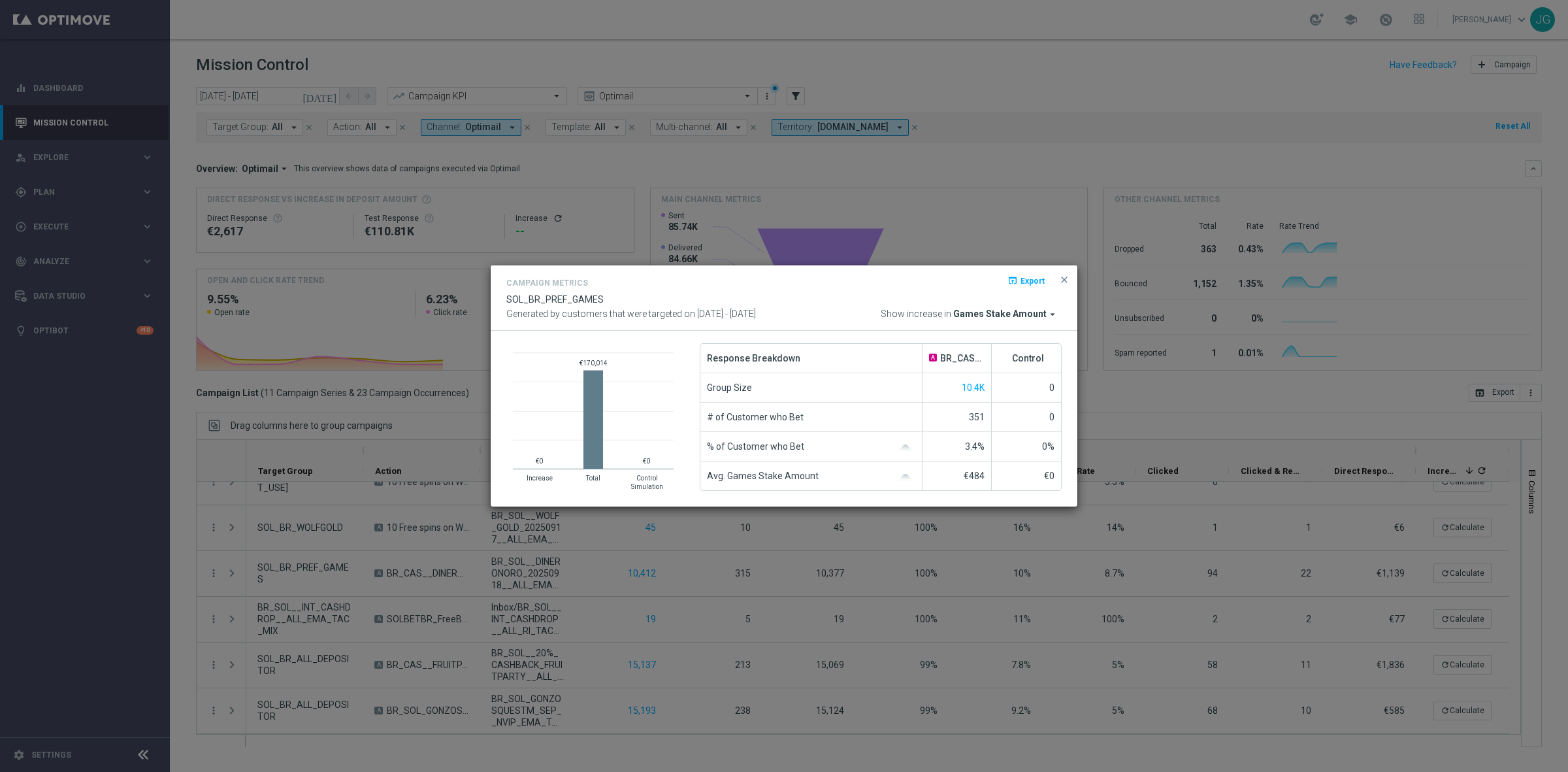
scroll to position [252, 0]
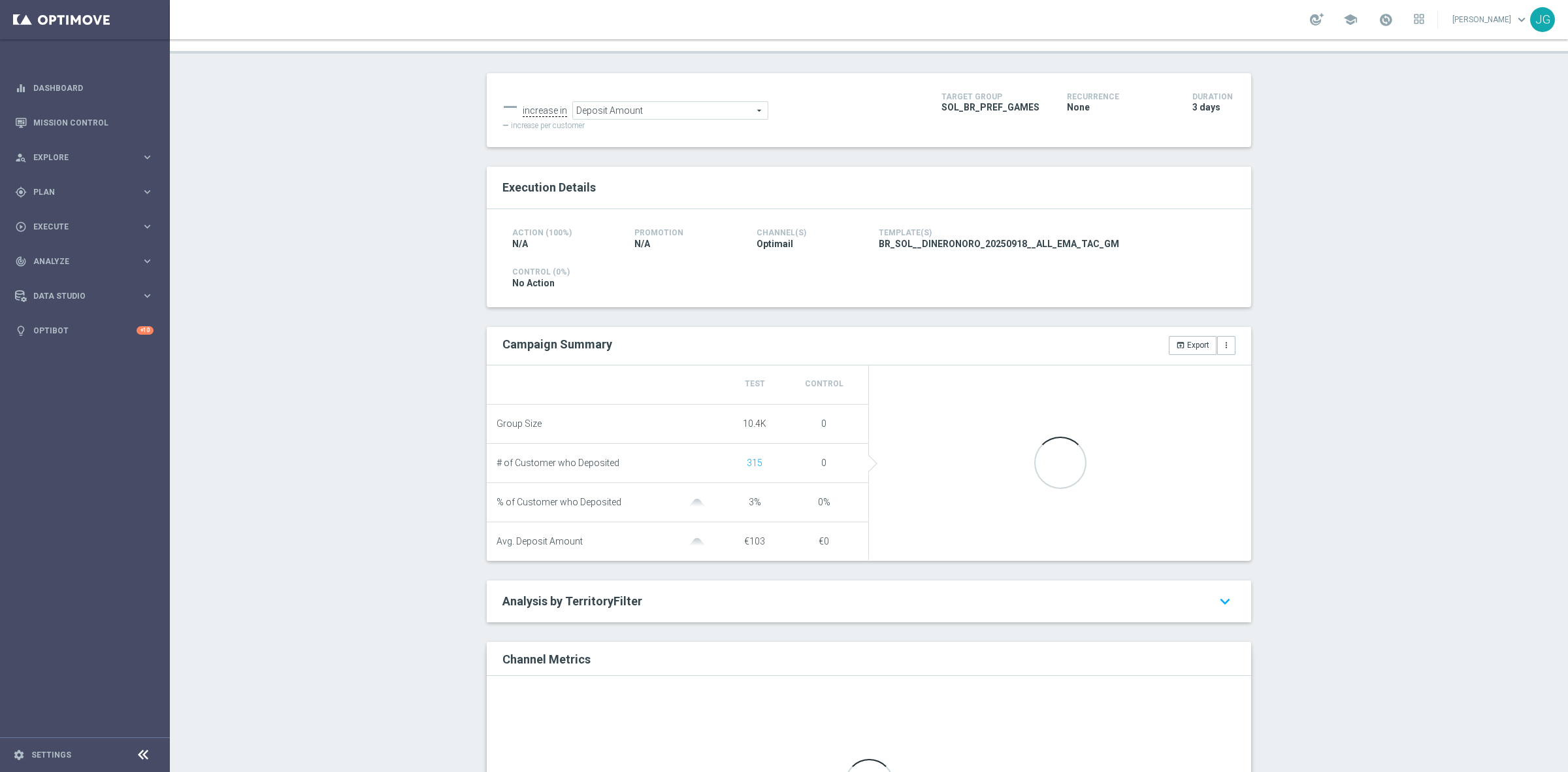
scroll to position [164, 0]
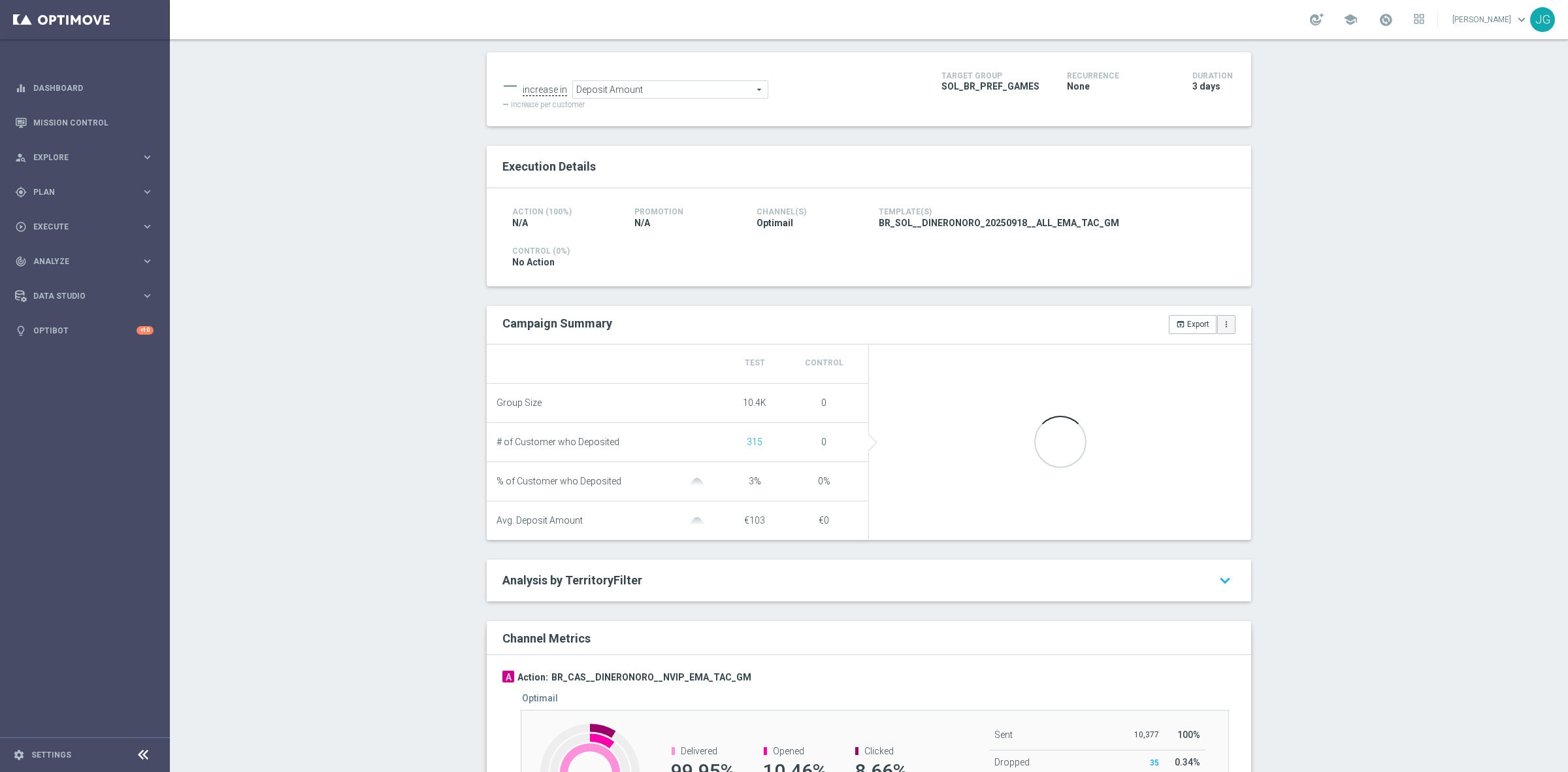
click at [1226, 324] on button "more_vert" at bounding box center [1226, 324] width 18 height 18
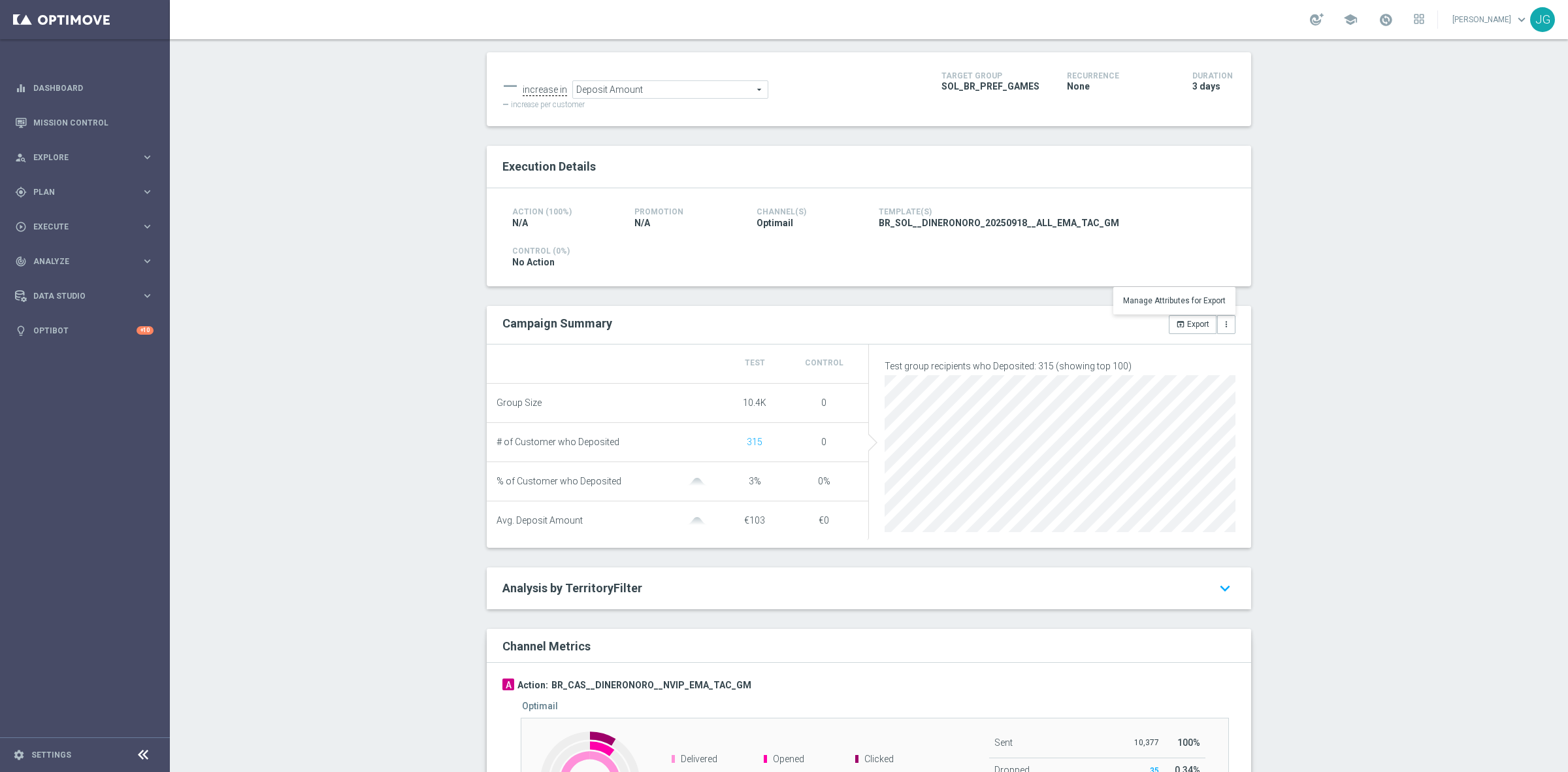
click at [1330, 451] on div "Test/Control Campaign Analysis This page presents all relevant information abou…" at bounding box center [868, 405] width 1398 height 733
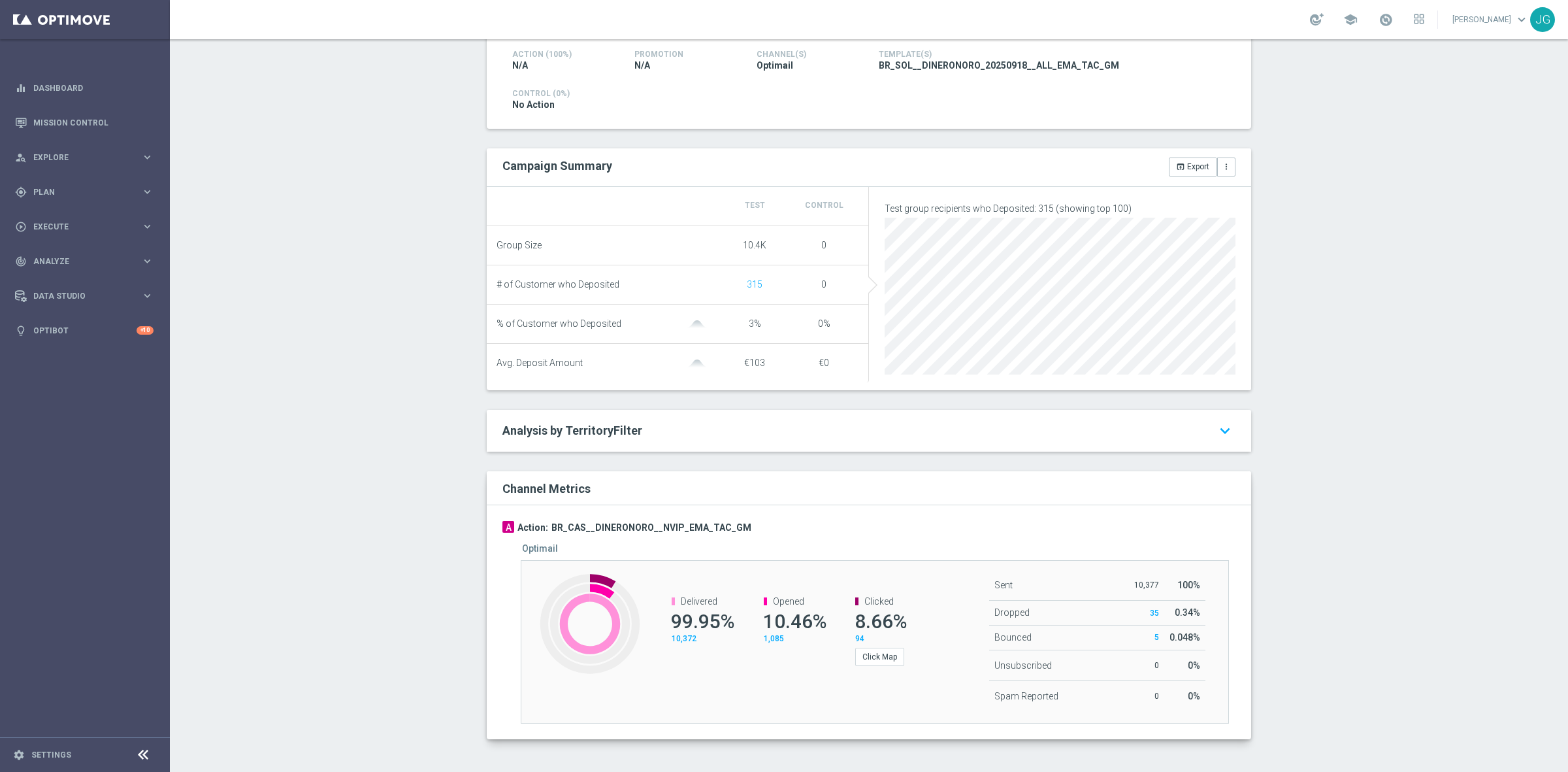
drag, startPoint x: 1224, startPoint y: 431, endPoint x: 1194, endPoint y: 437, distance: 30.6
click at [1224, 431] on icon "keyboard_arrow_down" at bounding box center [1225, 430] width 21 height 23
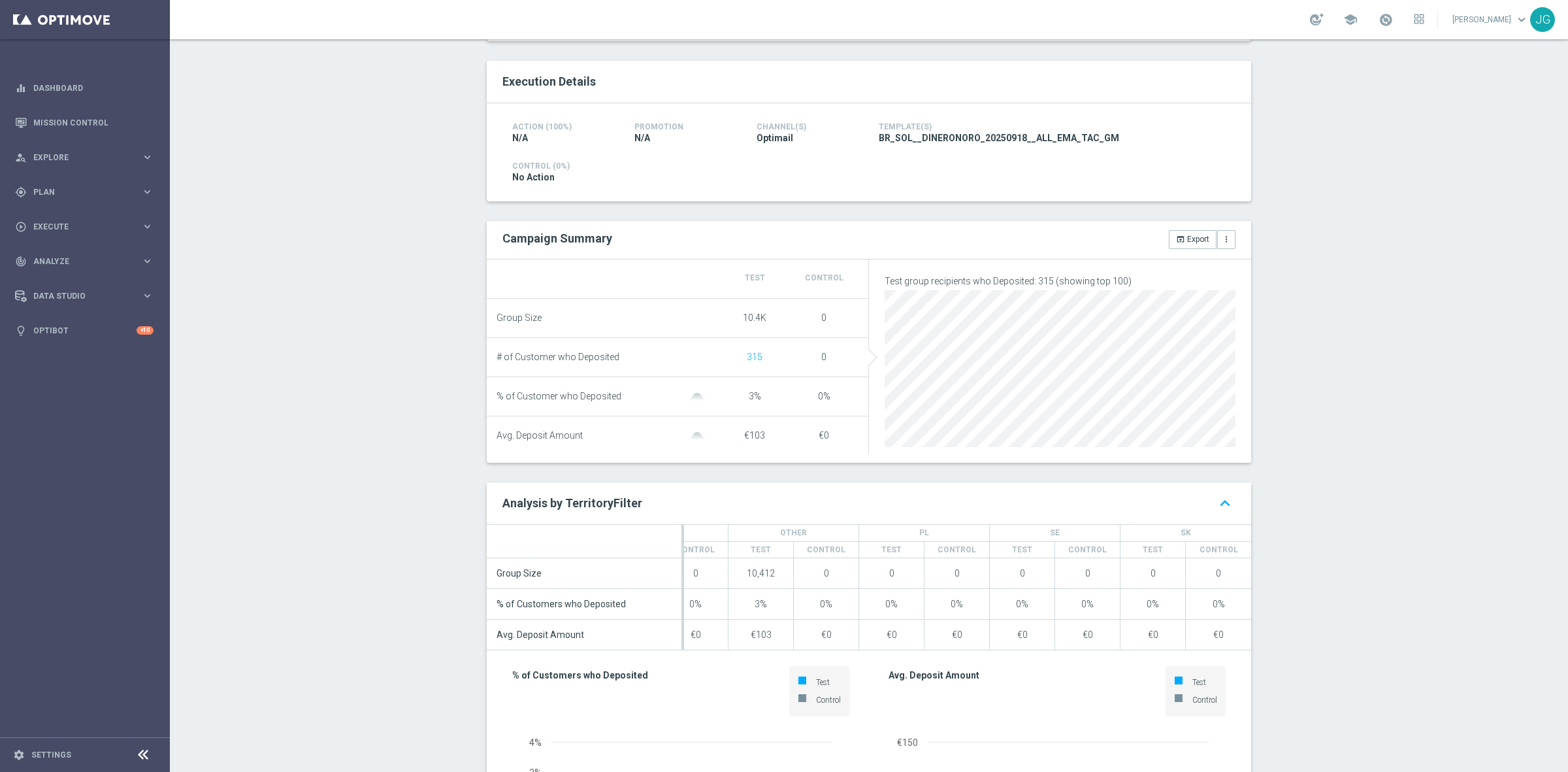
scroll to position [246, 0]
click at [1219, 517] on icon "keyboard_arrow_up" at bounding box center [1225, 505] width 21 height 23
